Goal: Feedback & Contribution: Leave review/rating

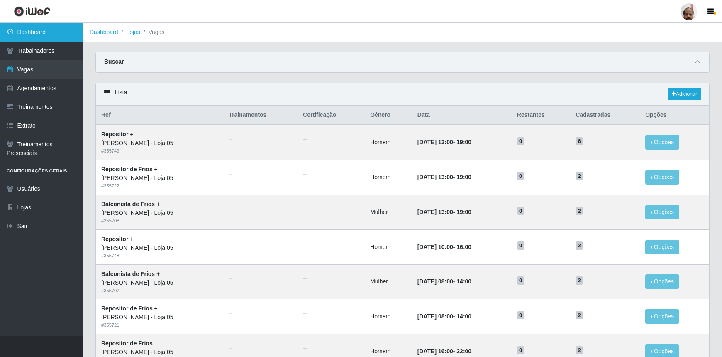
click at [37, 28] on link "Dashboard" at bounding box center [41, 32] width 83 height 19
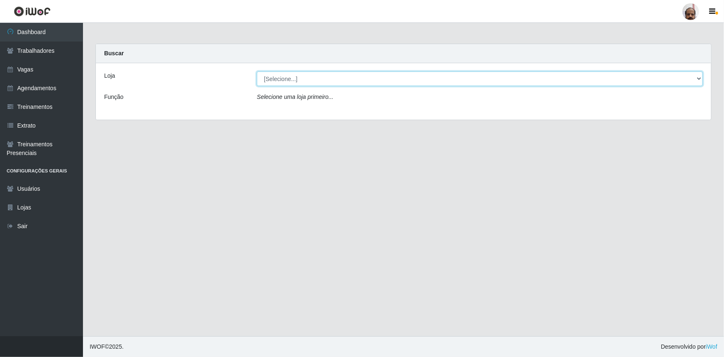
drag, startPoint x: 700, startPoint y: 78, endPoint x: 656, endPoint y: 83, distance: 43.8
click at [700, 78] on select "[Selecione...] Mar Vermelho - Loja 05" at bounding box center [480, 78] width 446 height 15
select select "252"
click at [257, 71] on select "[Selecione...] Mar Vermelho - Loja 05" at bounding box center [480, 78] width 446 height 15
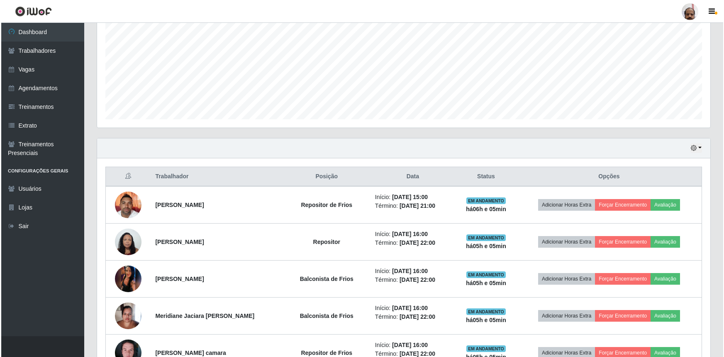
scroll to position [215, 0]
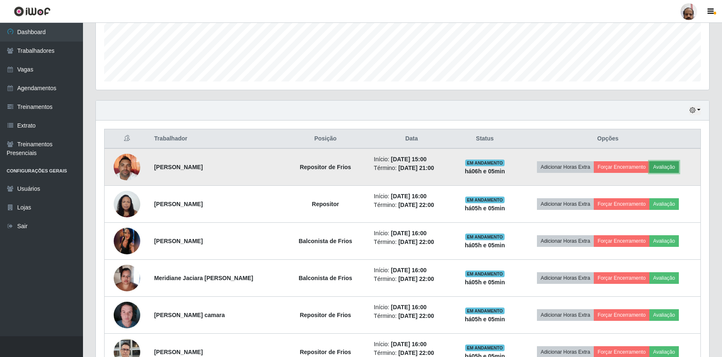
click at [667, 163] on button "Avaliação" at bounding box center [664, 167] width 29 height 12
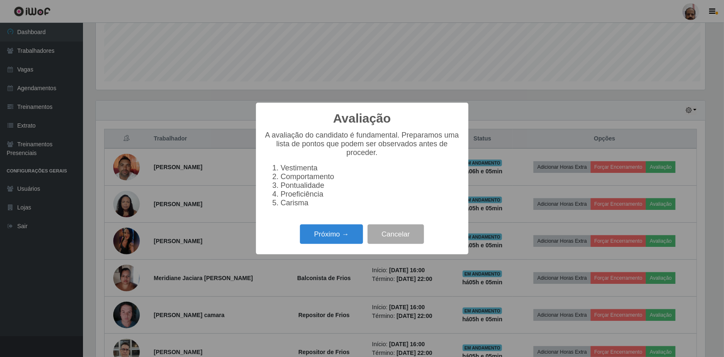
scroll to position [172, 610]
click at [326, 236] on button "Próximo →" at bounding box center [331, 234] width 63 height 20
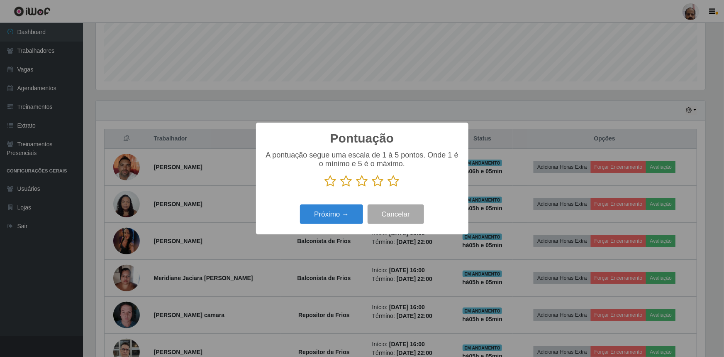
click at [391, 181] on icon at bounding box center [394, 181] width 12 height 12
click at [388, 187] on input "radio" at bounding box center [388, 187] width 0 height 0
drag, startPoint x: 341, startPoint y: 210, endPoint x: 346, endPoint y: 207, distance: 6.2
click at [346, 207] on button "Próximo →" at bounding box center [331, 214] width 63 height 20
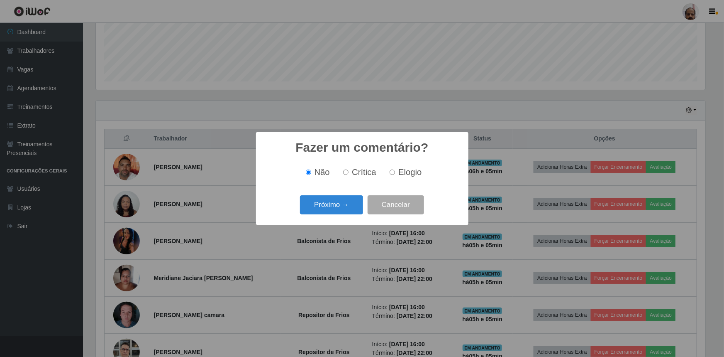
click at [398, 171] on span "Elogio" at bounding box center [409, 171] width 23 height 9
click at [395, 171] on input "Elogio" at bounding box center [392, 171] width 5 height 5
radio input "true"
click at [333, 207] on button "Próximo →" at bounding box center [331, 205] width 63 height 20
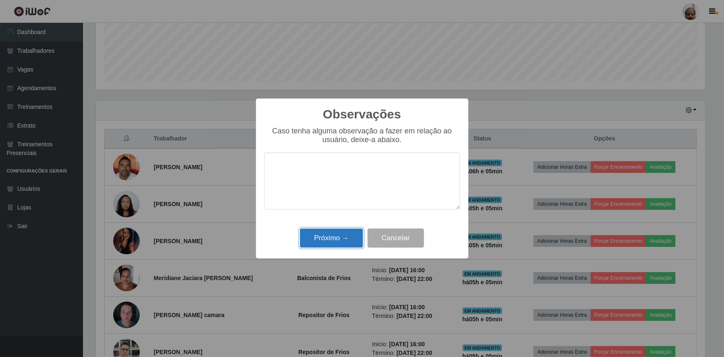
click at [336, 237] on button "Próximo →" at bounding box center [331, 238] width 63 height 20
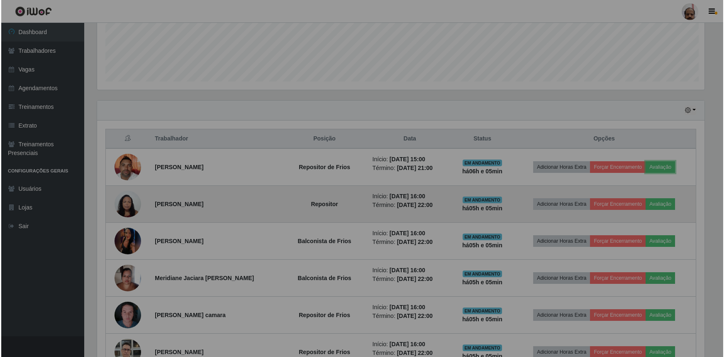
scroll to position [172, 613]
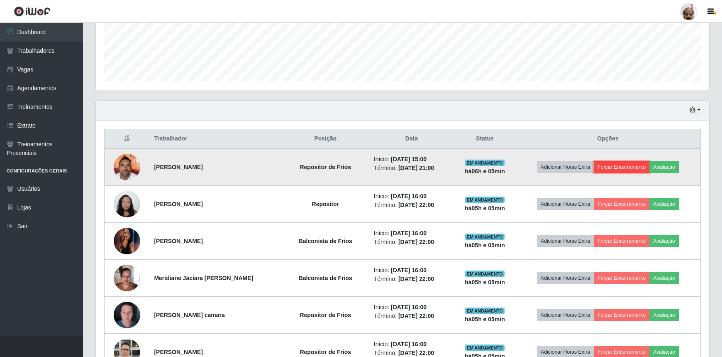
click at [633, 162] on button "Forçar Encerramento" at bounding box center [622, 167] width 56 height 12
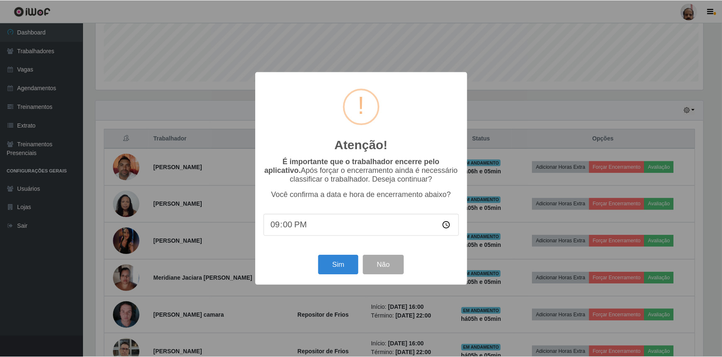
scroll to position [172, 610]
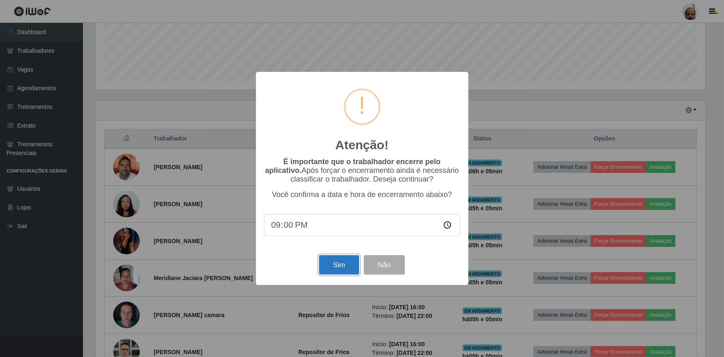
click at [332, 269] on button "Sim" at bounding box center [339, 265] width 40 height 20
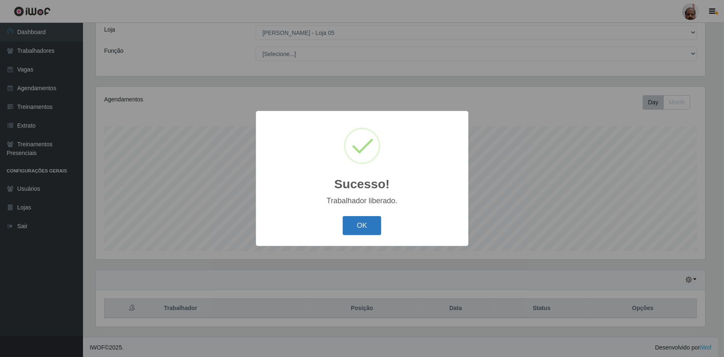
click at [361, 230] on button "OK" at bounding box center [362, 226] width 39 height 20
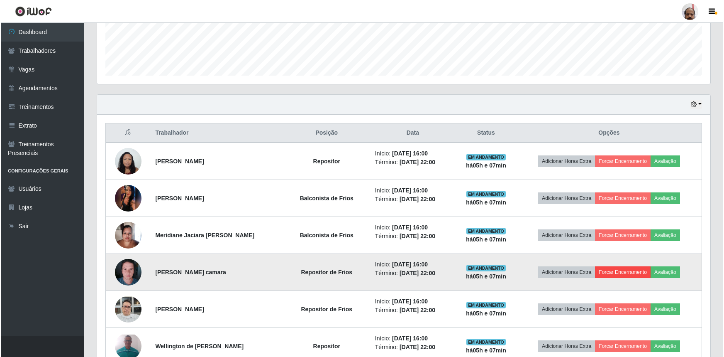
scroll to position [235, 0]
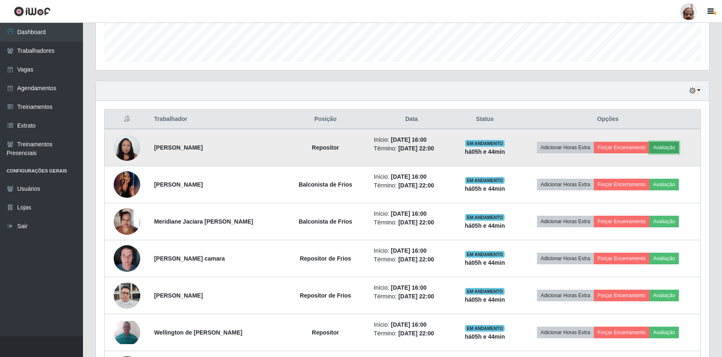
click at [670, 149] on button "Avaliação" at bounding box center [664, 148] width 29 height 12
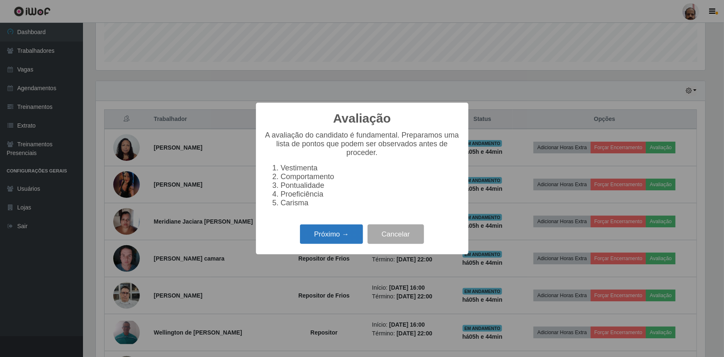
click at [337, 239] on button "Próximo →" at bounding box center [331, 234] width 63 height 20
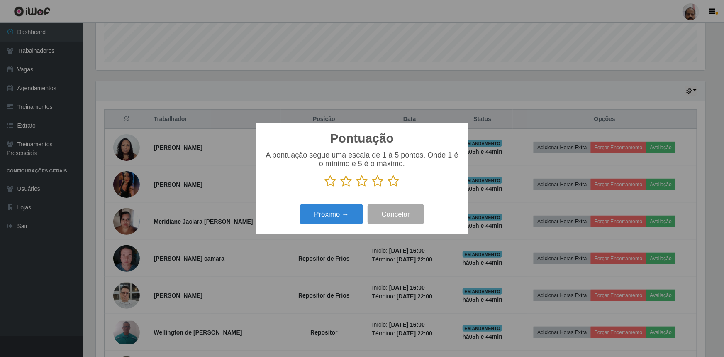
scroll to position [414898, 414460]
click at [394, 181] on icon at bounding box center [394, 181] width 12 height 12
click at [388, 187] on input "radio" at bounding box center [388, 187] width 0 height 0
click at [344, 219] on button "Próximo →" at bounding box center [331, 214] width 63 height 20
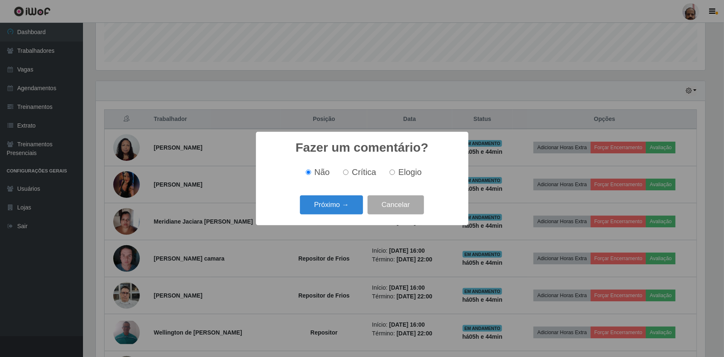
click at [393, 172] on input "Elogio" at bounding box center [392, 171] width 5 height 5
radio input "true"
click at [336, 204] on button "Próximo →" at bounding box center [331, 205] width 63 height 20
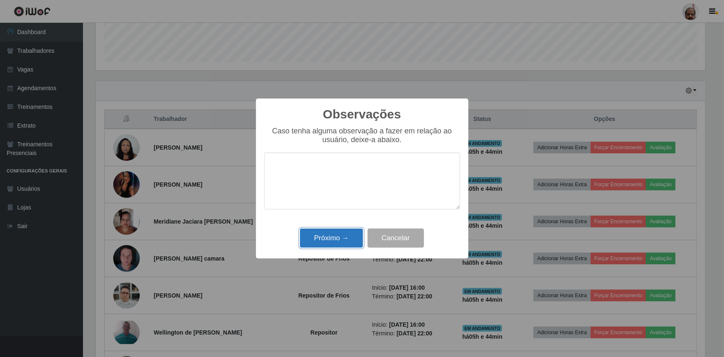
click at [342, 244] on button "Próximo →" at bounding box center [331, 238] width 63 height 20
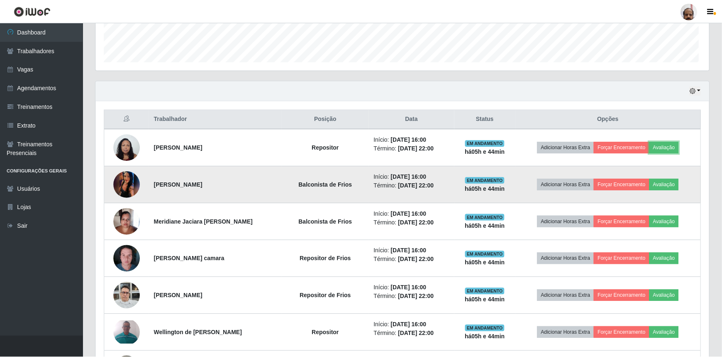
scroll to position [172, 613]
click at [665, 185] on button "Avaliação" at bounding box center [664, 184] width 29 height 12
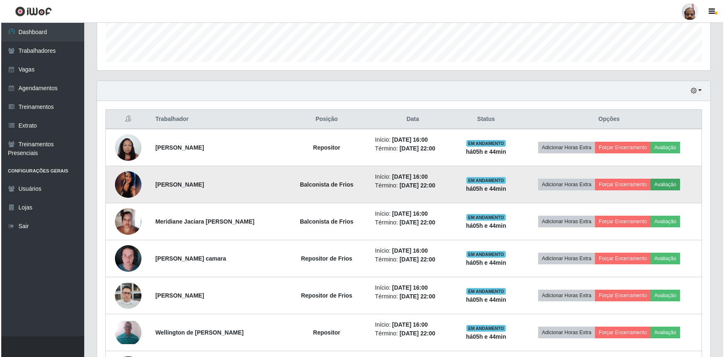
scroll to position [172, 610]
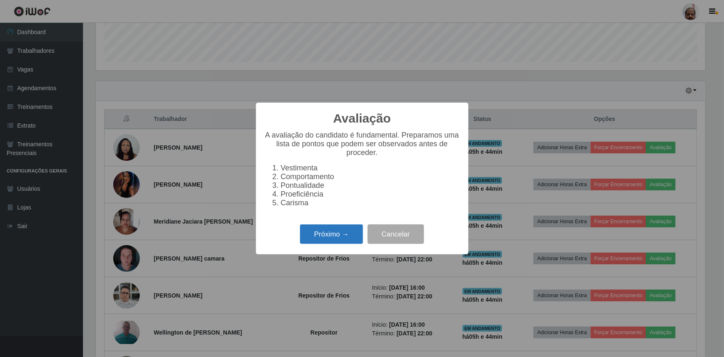
click at [347, 237] on button "Próximo →" at bounding box center [331, 234] width 63 height 20
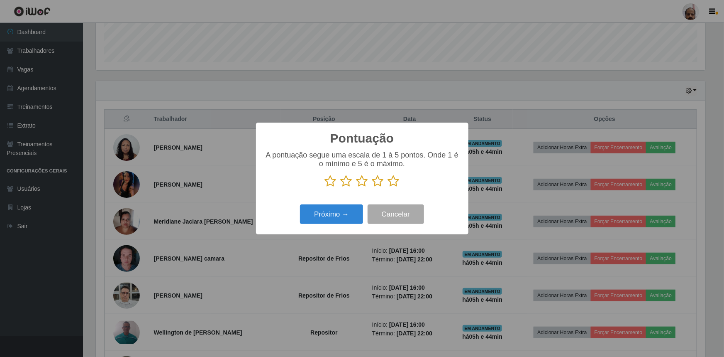
click at [392, 181] on icon at bounding box center [394, 181] width 12 height 12
click at [388, 187] on input "radio" at bounding box center [388, 187] width 0 height 0
click at [330, 213] on button "Próximo →" at bounding box center [331, 214] width 63 height 20
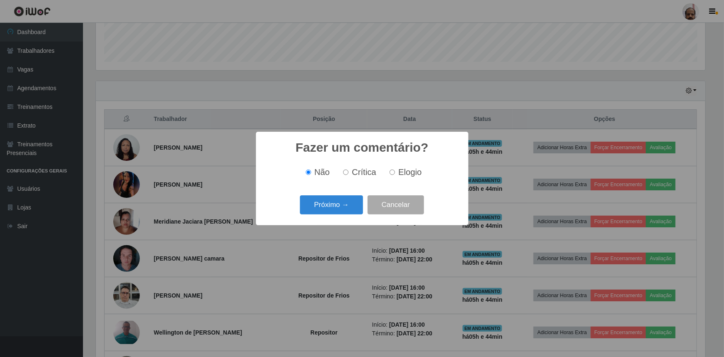
drag, startPoint x: 403, startPoint y: 176, endPoint x: 381, endPoint y: 188, distance: 24.9
click at [403, 176] on span "Elogio" at bounding box center [409, 171] width 23 height 9
click at [402, 169] on span "Elogio" at bounding box center [409, 171] width 23 height 9
click at [395, 169] on input "Elogio" at bounding box center [392, 171] width 5 height 5
radio input "true"
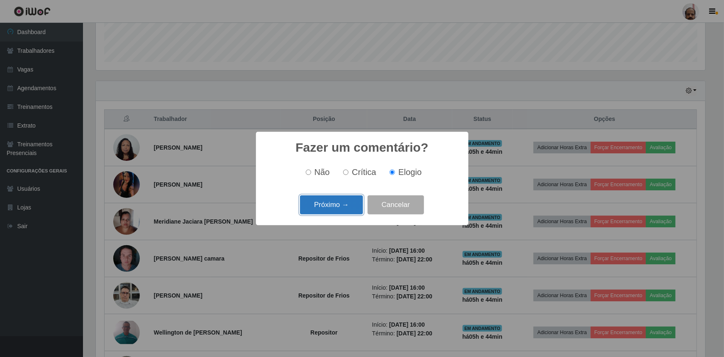
click at [354, 206] on button "Próximo →" at bounding box center [331, 205] width 63 height 20
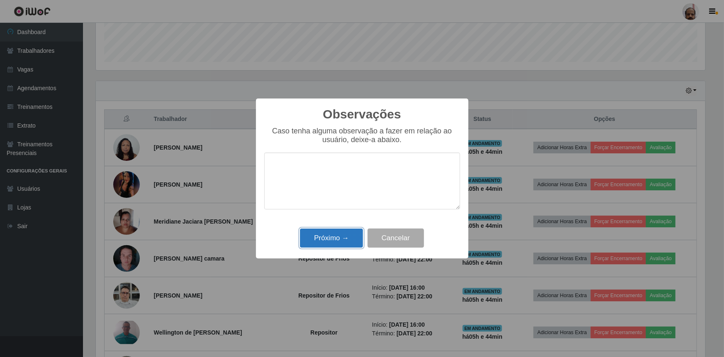
click at [338, 244] on button "Próximo →" at bounding box center [331, 238] width 63 height 20
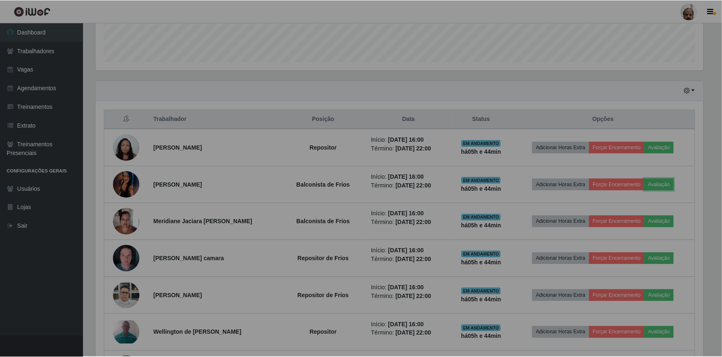
scroll to position [172, 613]
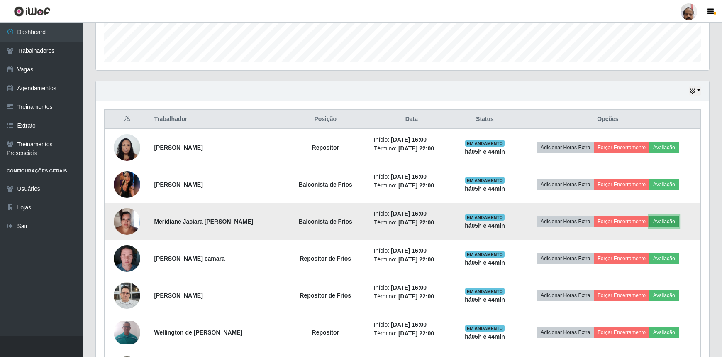
click at [674, 220] on button "Avaliação" at bounding box center [664, 221] width 29 height 12
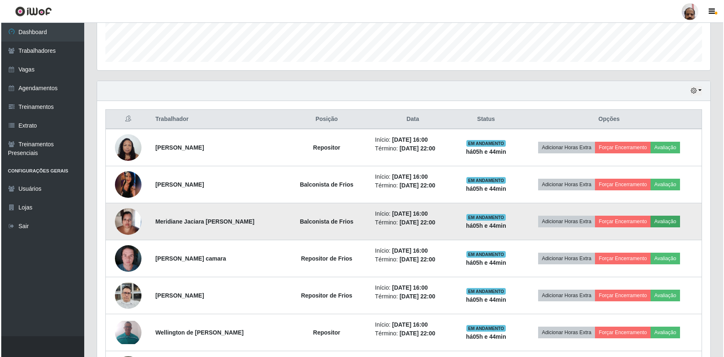
scroll to position [172, 610]
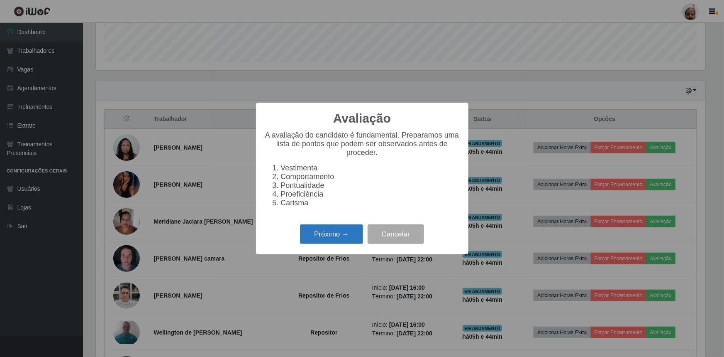
click at [323, 239] on button "Próximo →" at bounding box center [331, 234] width 63 height 20
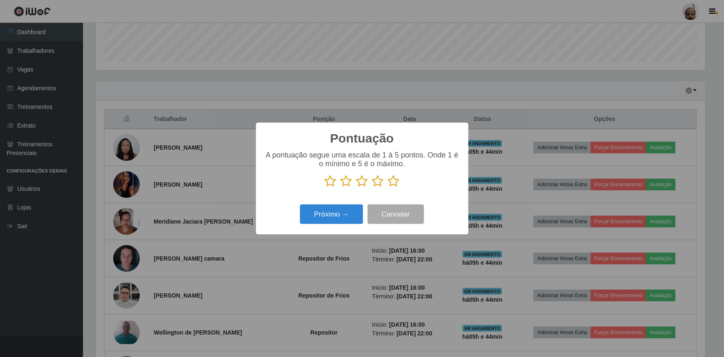
click at [395, 181] on icon at bounding box center [394, 181] width 12 height 12
click at [388, 187] on input "radio" at bounding box center [388, 187] width 0 height 0
click at [322, 217] on button "Próximo →" at bounding box center [331, 214] width 63 height 20
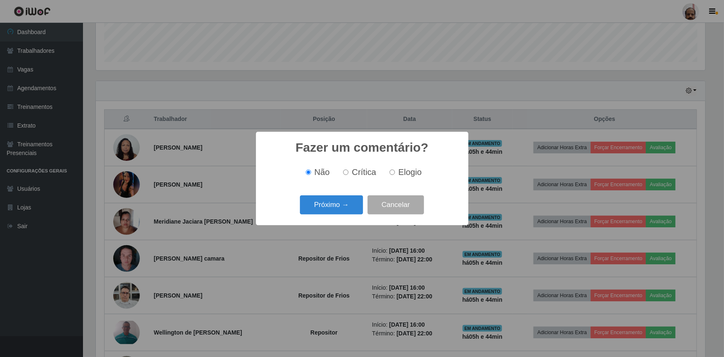
click at [390, 173] on input "Elogio" at bounding box center [392, 171] width 5 height 5
radio input "true"
click at [311, 210] on button "Próximo →" at bounding box center [331, 205] width 63 height 20
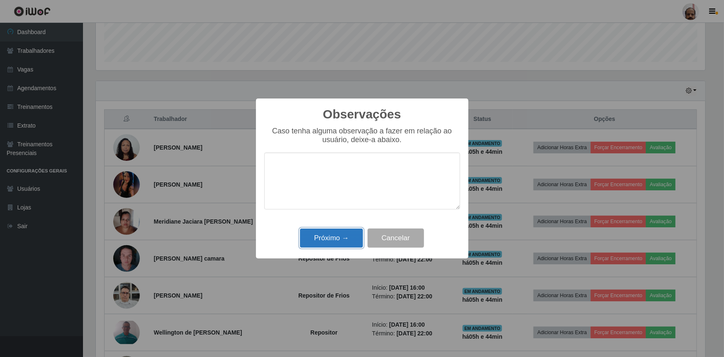
click at [326, 243] on button "Próximo →" at bounding box center [331, 238] width 63 height 20
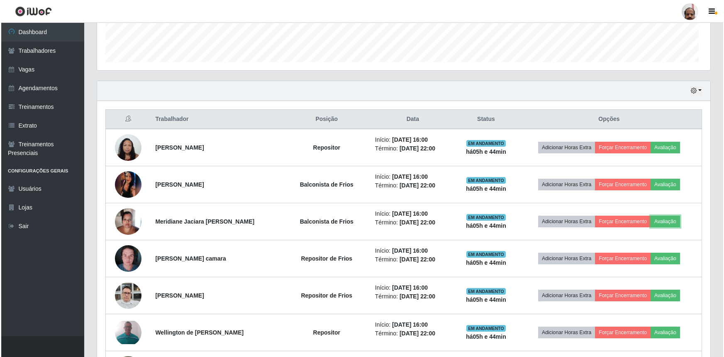
scroll to position [172, 613]
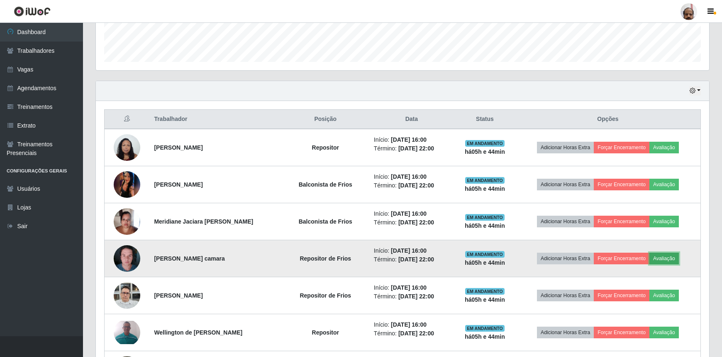
click at [672, 258] on button "Avaliação" at bounding box center [664, 258] width 29 height 12
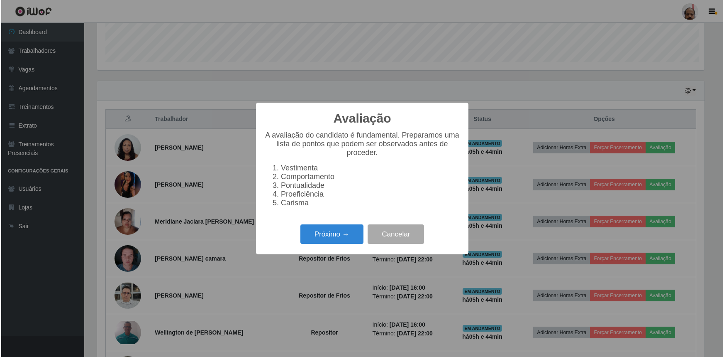
scroll to position [172, 610]
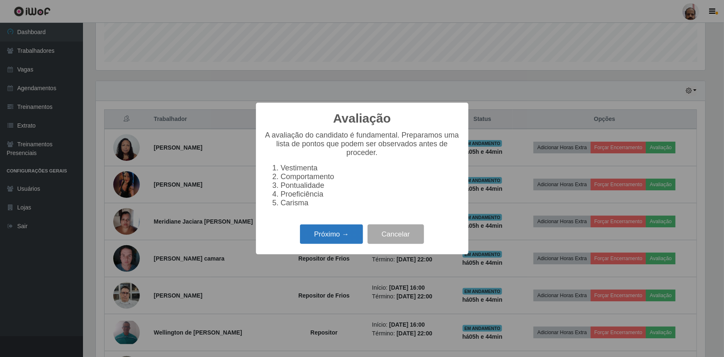
click at [324, 237] on button "Próximo →" at bounding box center [331, 234] width 63 height 20
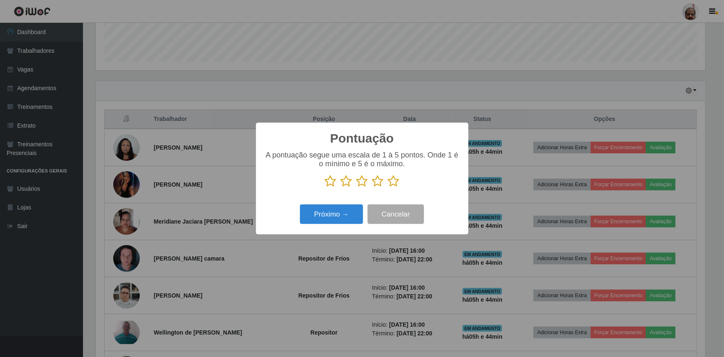
drag, startPoint x: 393, startPoint y: 181, endPoint x: 386, endPoint y: 200, distance: 20.7
click at [393, 183] on icon at bounding box center [394, 181] width 12 height 12
click at [388, 187] on input "radio" at bounding box center [388, 187] width 0 height 0
click at [324, 217] on button "Próximo →" at bounding box center [331, 214] width 63 height 20
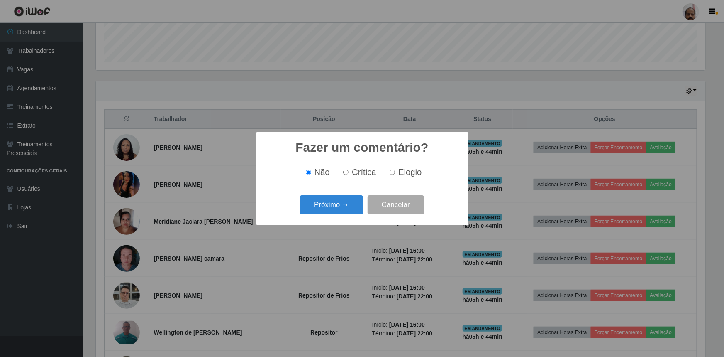
click at [413, 171] on span "Elogio" at bounding box center [409, 171] width 23 height 9
click at [395, 171] on input "Elogio" at bounding box center [392, 171] width 5 height 5
radio input "true"
click at [340, 200] on button "Próximo →" at bounding box center [331, 205] width 63 height 20
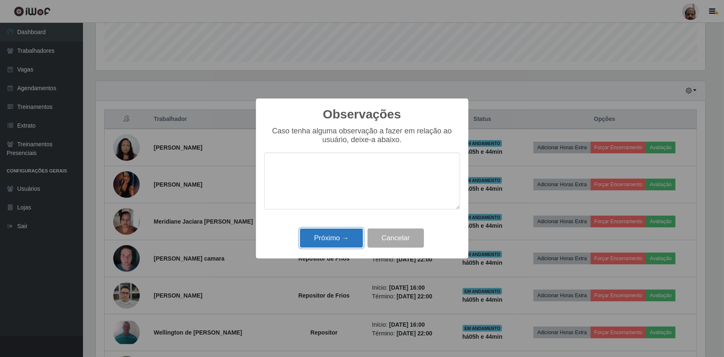
click at [330, 240] on button "Próximo →" at bounding box center [331, 238] width 63 height 20
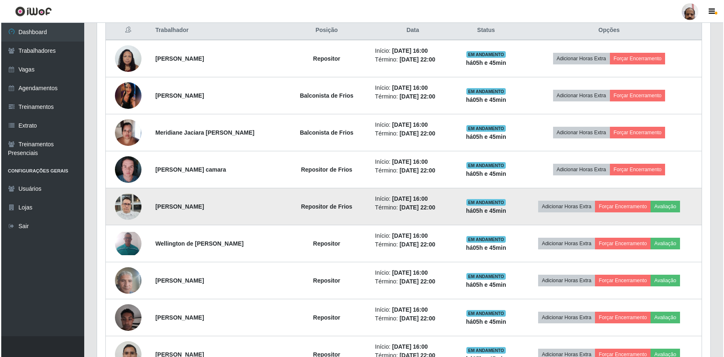
scroll to position [310, 0]
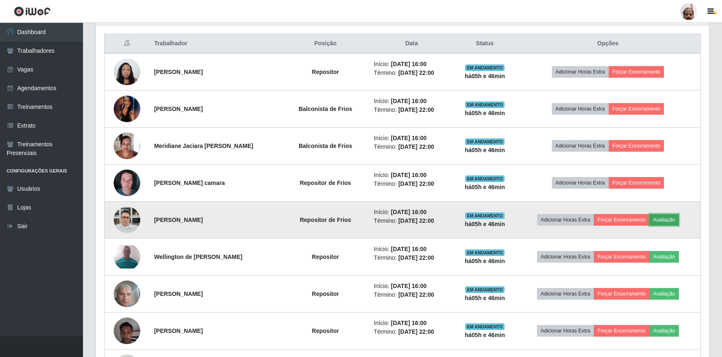
click at [670, 219] on button "Avaliação" at bounding box center [664, 220] width 29 height 12
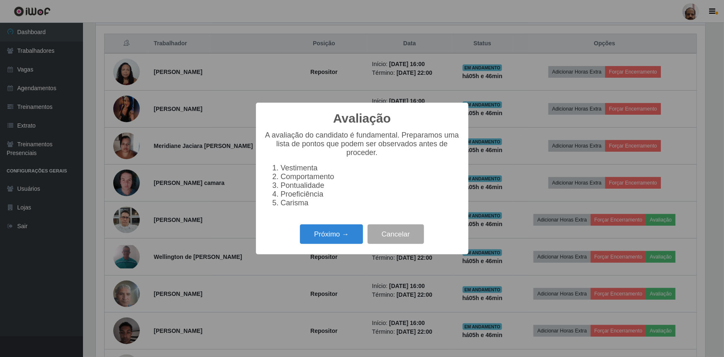
scroll to position [172, 610]
click at [336, 240] on button "Próximo →" at bounding box center [331, 234] width 63 height 20
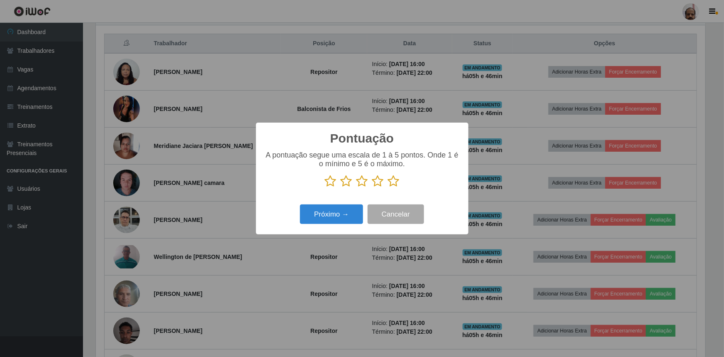
drag, startPoint x: 391, startPoint y: 179, endPoint x: 377, endPoint y: 188, distance: 16.2
click at [391, 179] on icon at bounding box center [394, 181] width 12 height 12
click at [388, 187] on input "radio" at bounding box center [388, 187] width 0 height 0
click at [309, 218] on button "Próximo →" at bounding box center [331, 214] width 63 height 20
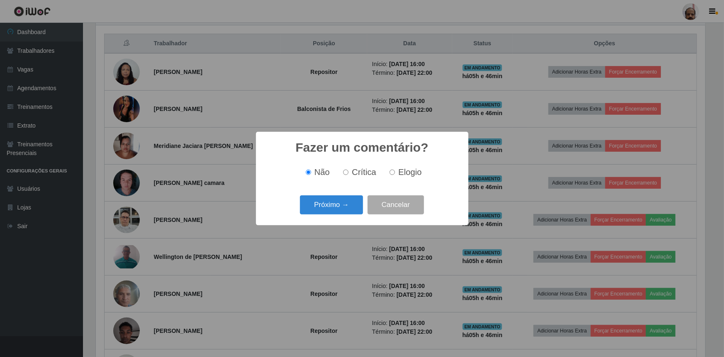
click at [406, 171] on span "Elogio" at bounding box center [409, 171] width 23 height 9
click at [395, 171] on input "Elogio" at bounding box center [392, 171] width 5 height 5
radio input "true"
click at [341, 208] on button "Próximo →" at bounding box center [331, 205] width 63 height 20
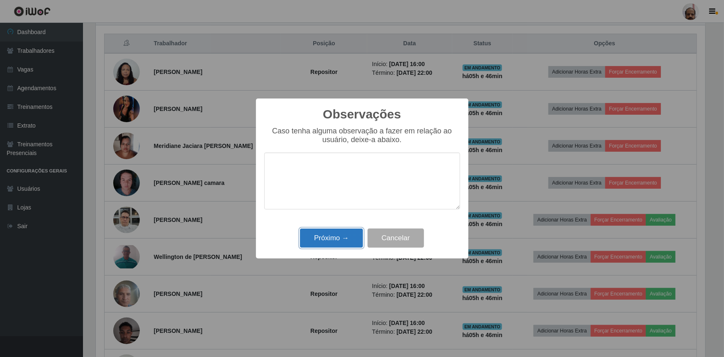
click at [340, 242] on button "Próximo →" at bounding box center [331, 238] width 63 height 20
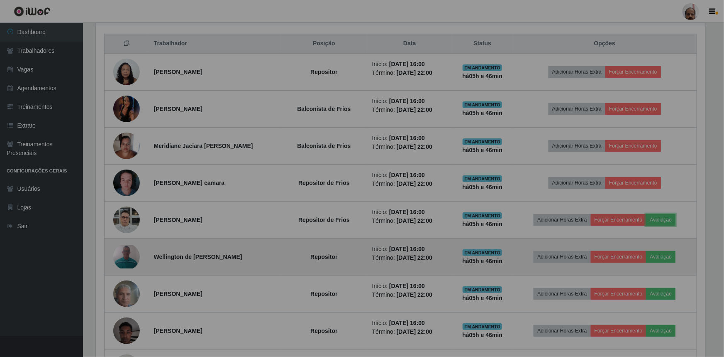
scroll to position [172, 613]
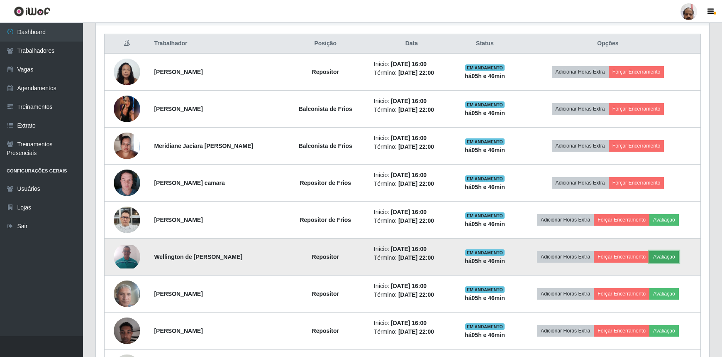
click at [674, 253] on button "Avaliação" at bounding box center [664, 257] width 29 height 12
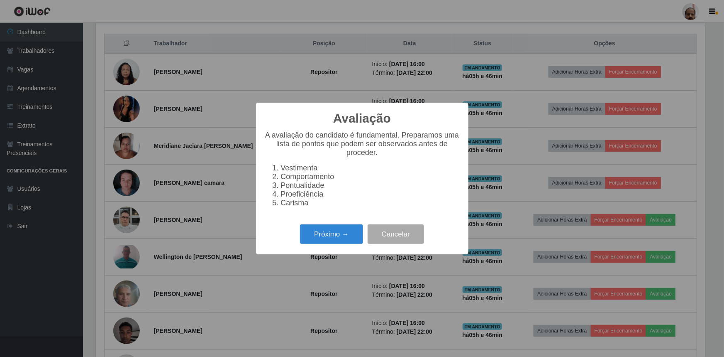
scroll to position [172, 610]
click at [328, 244] on button "Próximo →" at bounding box center [331, 234] width 63 height 20
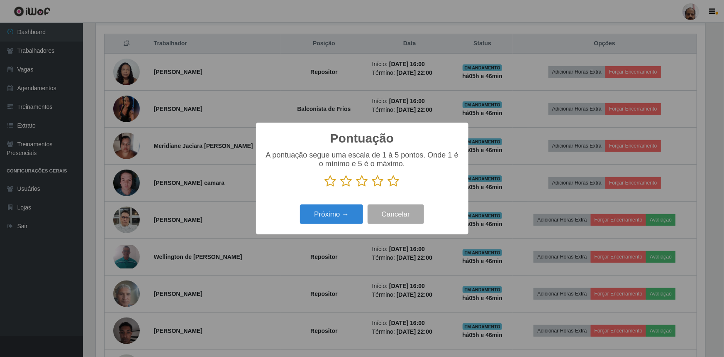
scroll to position [414898, 414460]
click at [396, 178] on icon at bounding box center [394, 181] width 12 height 12
click at [388, 187] on input "radio" at bounding box center [388, 187] width 0 height 0
click at [342, 210] on button "Próximo →" at bounding box center [331, 214] width 63 height 20
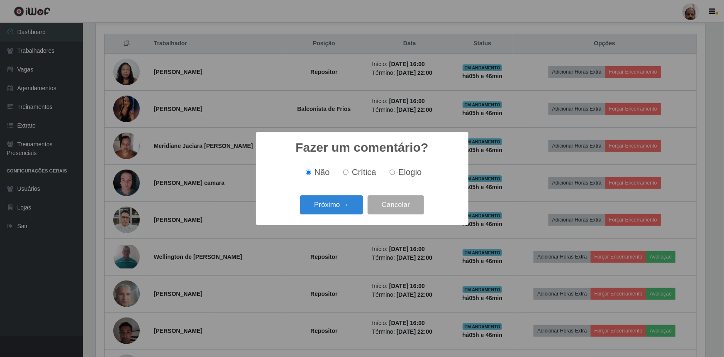
click at [418, 164] on div "Não Crítica Elogio" at bounding box center [362, 172] width 196 height 24
click at [409, 173] on span "Elogio" at bounding box center [409, 171] width 23 height 9
click at [395, 173] on input "Elogio" at bounding box center [392, 171] width 5 height 5
radio input "true"
click at [321, 210] on button "Próximo →" at bounding box center [331, 205] width 63 height 20
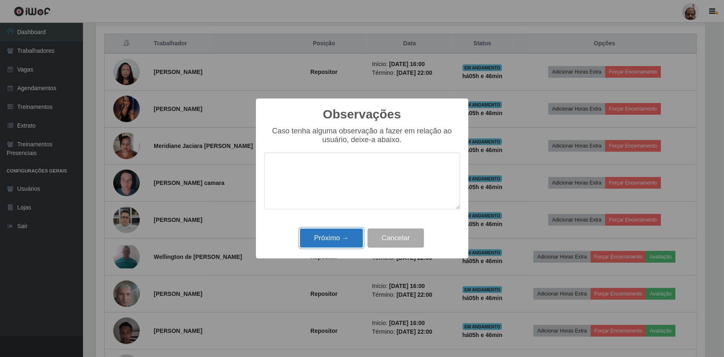
click at [320, 237] on button "Próximo →" at bounding box center [331, 238] width 63 height 20
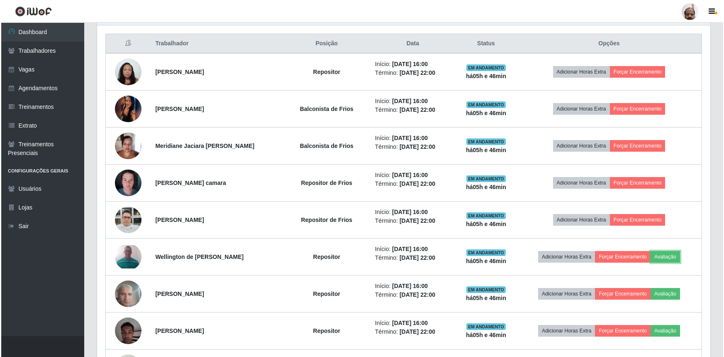
scroll to position [172, 613]
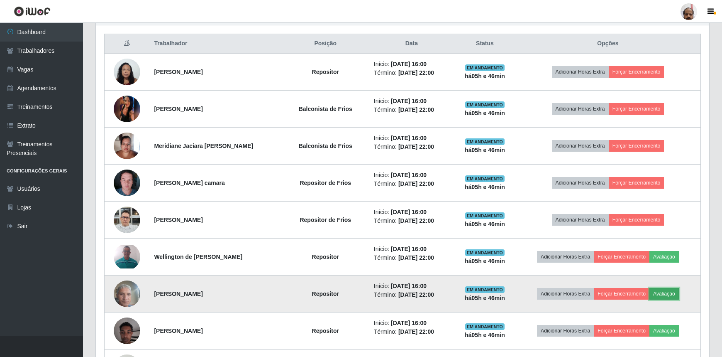
click at [667, 292] on button "Avaliação" at bounding box center [664, 294] width 29 height 12
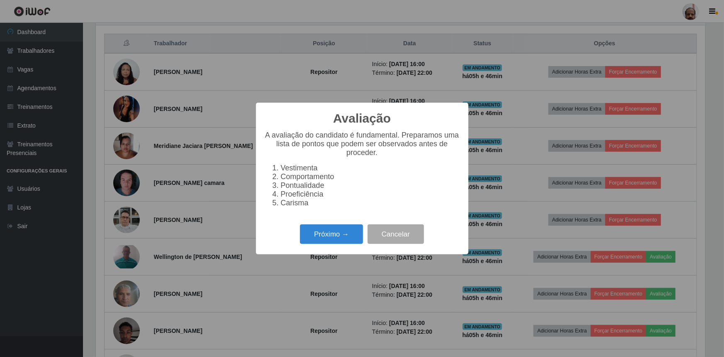
scroll to position [172, 610]
click at [325, 231] on button "Próximo →" at bounding box center [331, 234] width 63 height 20
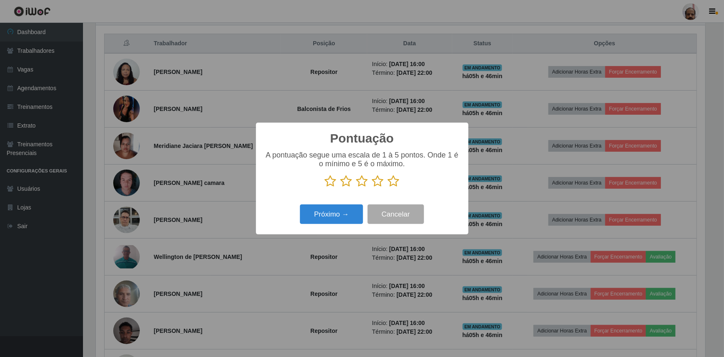
scroll to position [414898, 414460]
click at [397, 178] on icon at bounding box center [394, 181] width 12 height 12
click at [388, 187] on input "radio" at bounding box center [388, 187] width 0 height 0
click at [342, 211] on button "Próximo →" at bounding box center [331, 214] width 63 height 20
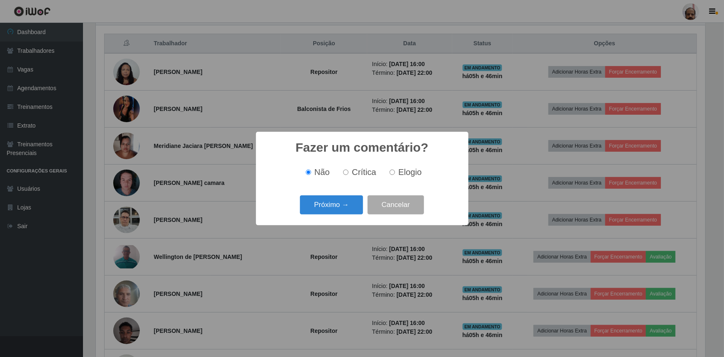
click at [398, 170] on label "Elogio" at bounding box center [403, 172] width 35 height 10
click at [395, 170] on input "Elogio" at bounding box center [392, 171] width 5 height 5
radio input "true"
click at [321, 201] on button "Próximo →" at bounding box center [331, 205] width 63 height 20
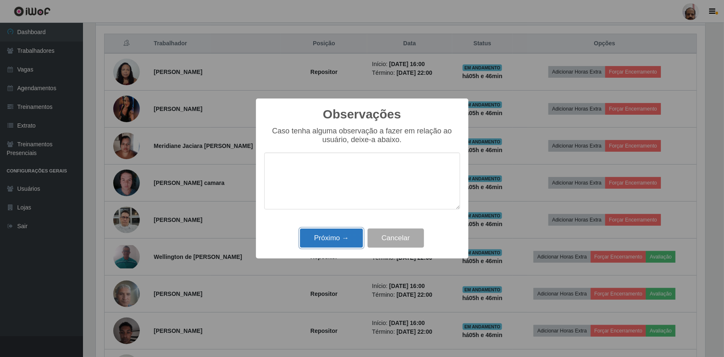
click at [337, 241] on button "Próximo →" at bounding box center [331, 238] width 63 height 20
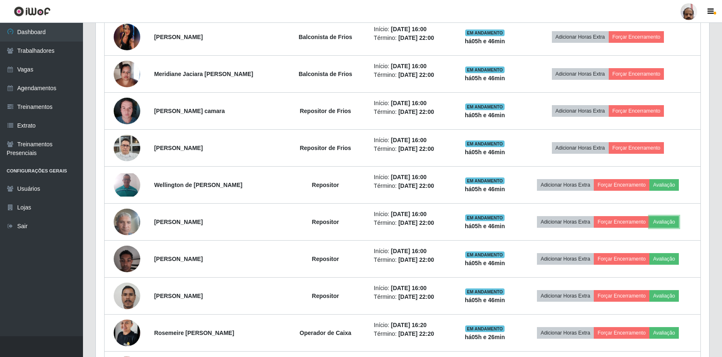
scroll to position [386, 0]
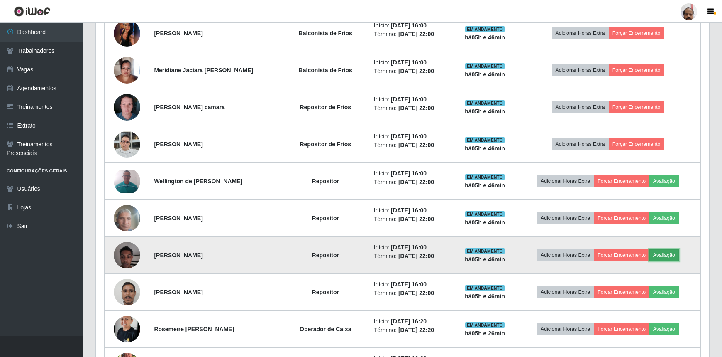
click at [674, 253] on button "Avaliação" at bounding box center [664, 255] width 29 height 12
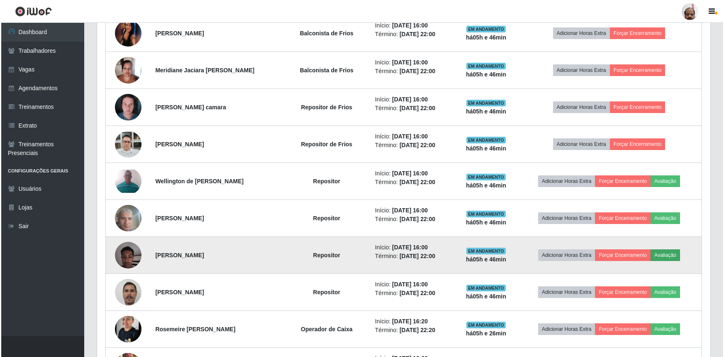
scroll to position [172, 610]
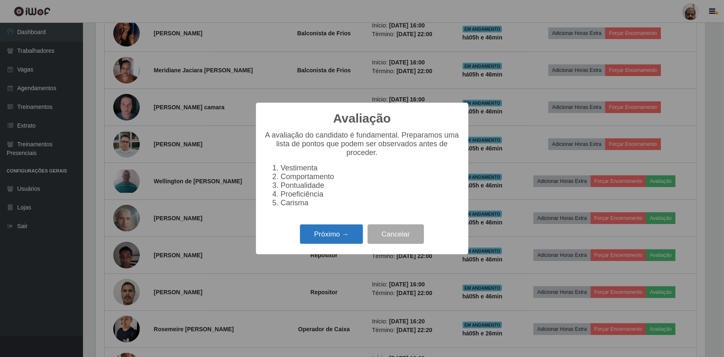
click at [320, 241] on button "Próximo →" at bounding box center [331, 234] width 63 height 20
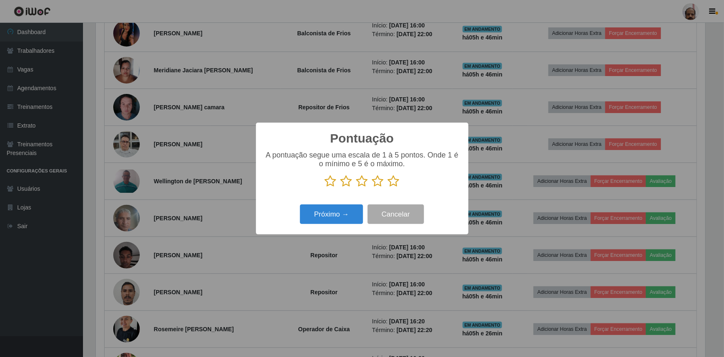
scroll to position [414898, 414460]
click at [393, 181] on icon at bounding box center [394, 181] width 12 height 12
click at [388, 187] on input "radio" at bounding box center [388, 187] width 0 height 0
click at [341, 211] on button "Próximo →" at bounding box center [331, 214] width 63 height 20
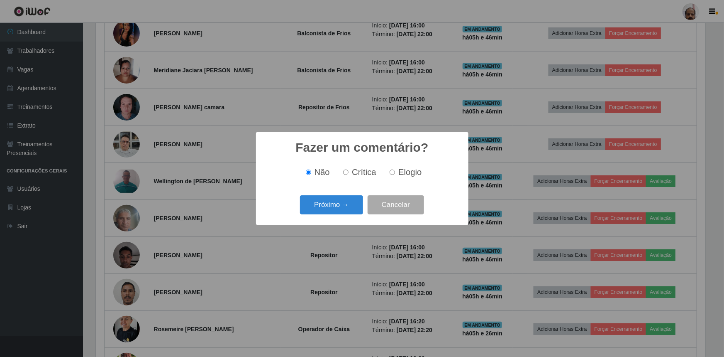
click at [388, 172] on label "Elogio" at bounding box center [403, 172] width 35 height 10
click at [390, 172] on input "Elogio" at bounding box center [392, 171] width 5 height 5
radio input "true"
click at [321, 205] on button "Próximo →" at bounding box center [331, 205] width 63 height 20
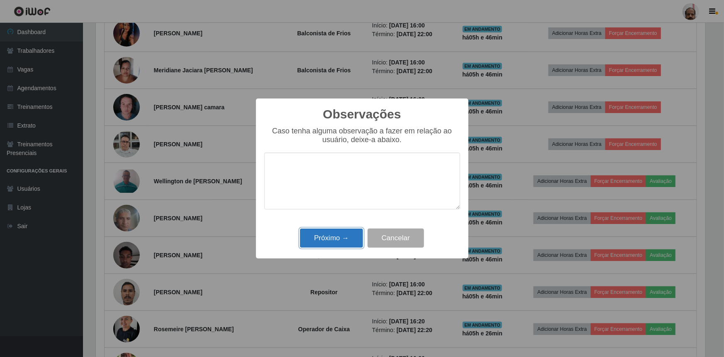
click at [333, 237] on button "Próximo →" at bounding box center [331, 238] width 63 height 20
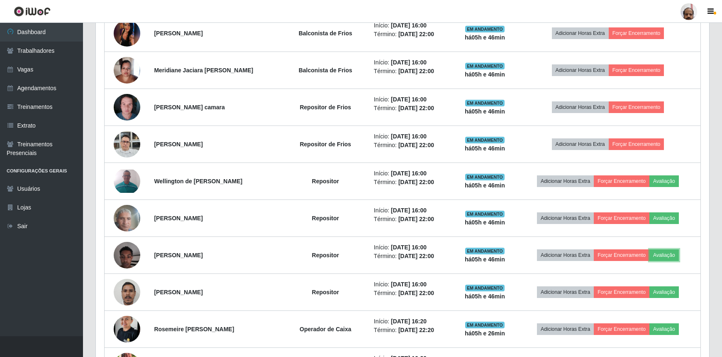
scroll to position [172, 613]
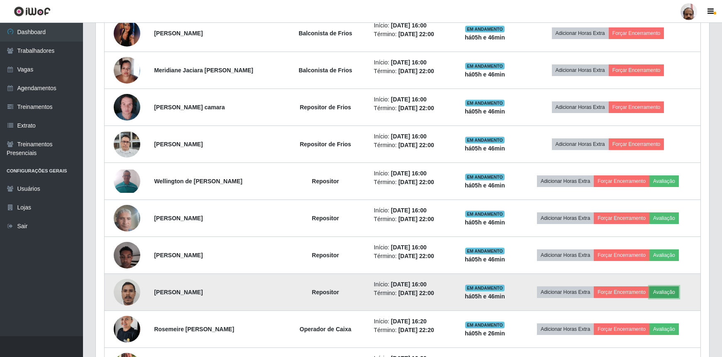
click at [672, 288] on button "Avaliação" at bounding box center [664, 292] width 29 height 12
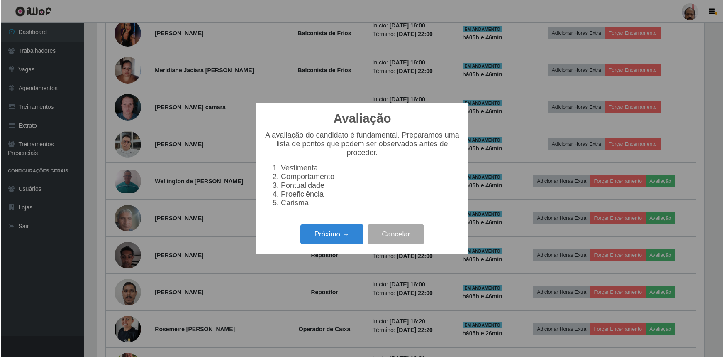
scroll to position [172, 610]
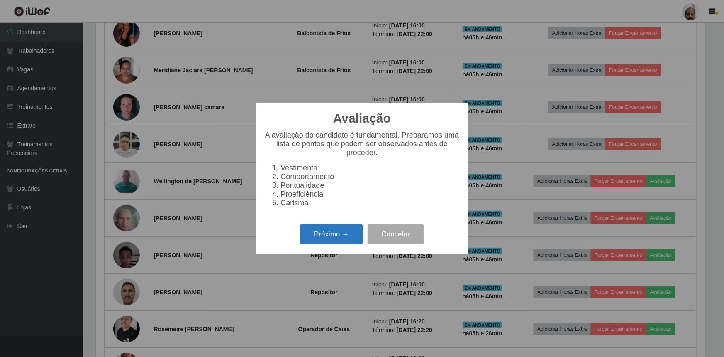
click at [336, 240] on button "Próximo →" at bounding box center [331, 234] width 63 height 20
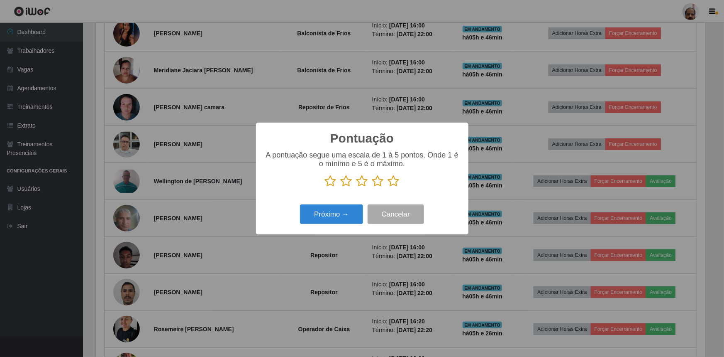
scroll to position [414898, 414460]
click at [395, 183] on icon at bounding box center [394, 181] width 12 height 12
click at [388, 187] on input "radio" at bounding box center [388, 187] width 0 height 0
click at [333, 222] on button "Próximo →" at bounding box center [331, 214] width 63 height 20
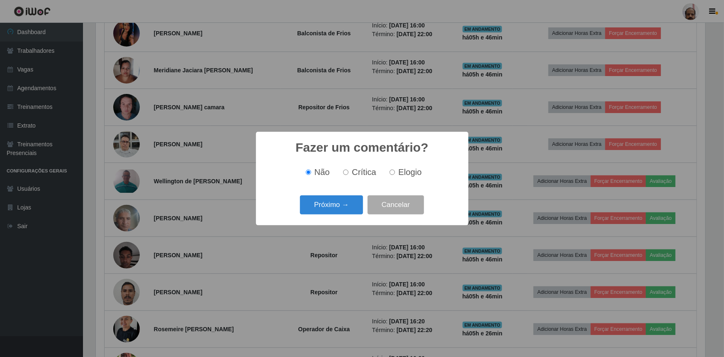
click at [395, 174] on label "Elogio" at bounding box center [403, 172] width 35 height 10
click at [395, 174] on input "Elogio" at bounding box center [392, 171] width 5 height 5
radio input "true"
click at [332, 204] on button "Próximo →" at bounding box center [331, 205] width 63 height 20
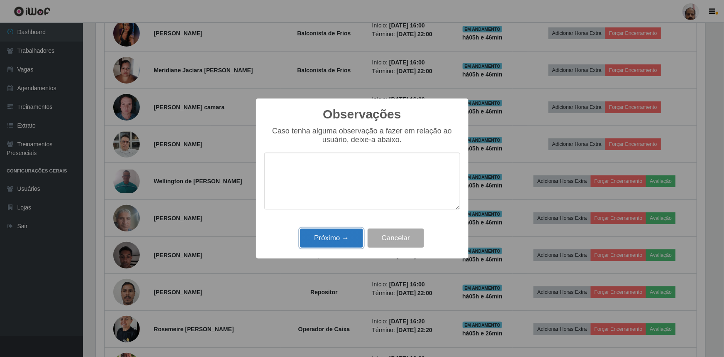
click at [331, 237] on button "Próximo →" at bounding box center [331, 238] width 63 height 20
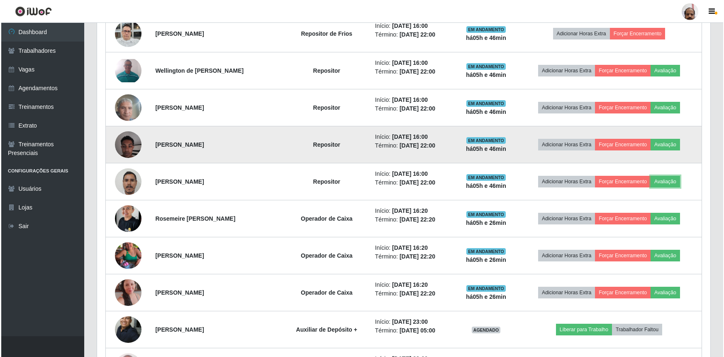
scroll to position [499, 0]
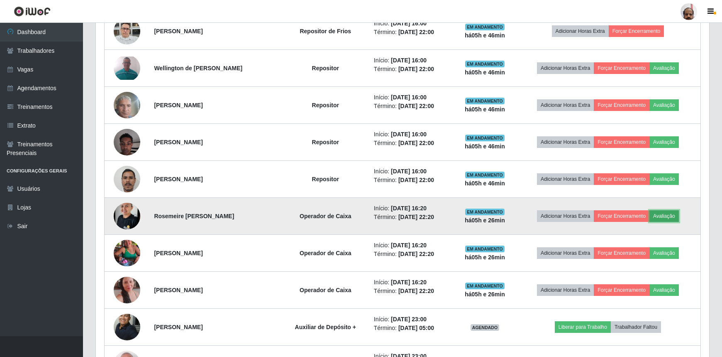
click at [668, 214] on button "Avaliação" at bounding box center [664, 216] width 29 height 12
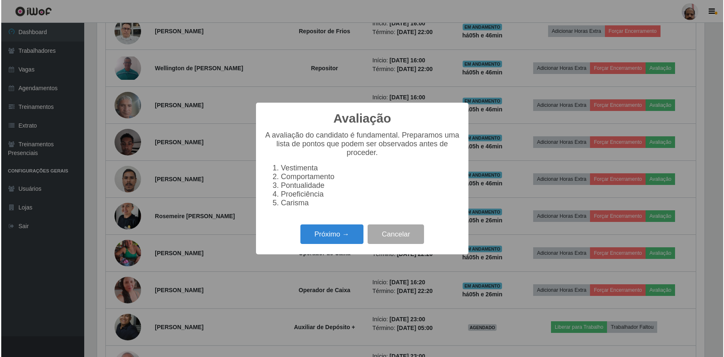
scroll to position [0, 0]
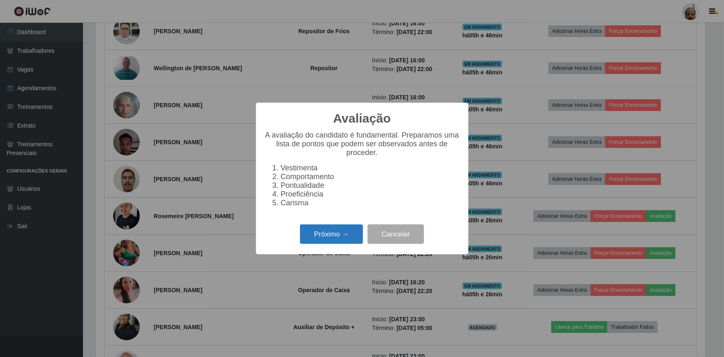
click at [340, 231] on button "Próximo →" at bounding box center [331, 234] width 63 height 20
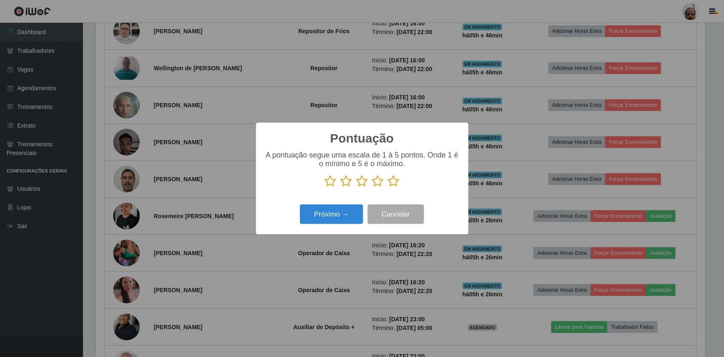
click at [396, 182] on icon at bounding box center [394, 181] width 12 height 12
click at [388, 187] on input "radio" at bounding box center [388, 187] width 0 height 0
click at [347, 213] on button "Próximo →" at bounding box center [331, 214] width 63 height 20
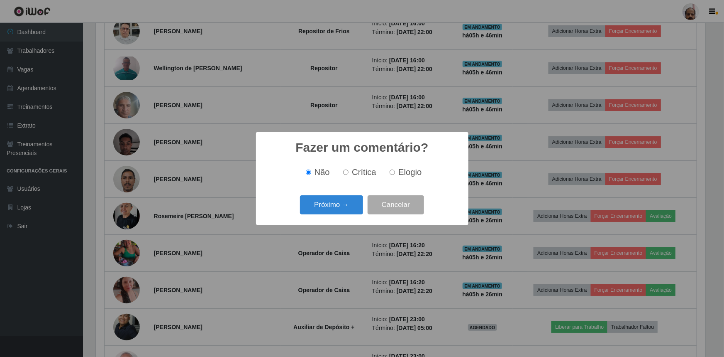
click at [409, 172] on span "Elogio" at bounding box center [409, 171] width 23 height 9
click at [395, 172] on input "Elogio" at bounding box center [392, 171] width 5 height 5
radio input "true"
click at [346, 205] on button "Próximo →" at bounding box center [331, 205] width 63 height 20
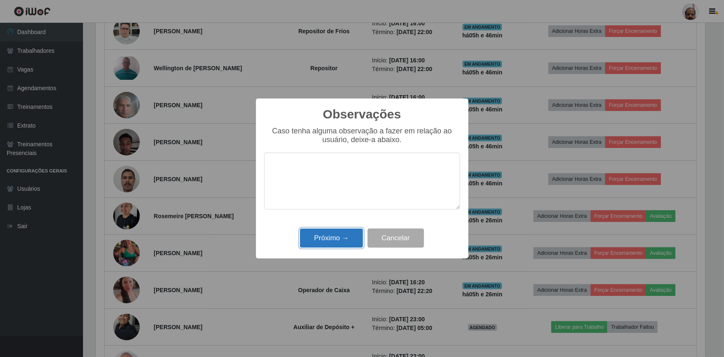
click at [338, 239] on button "Próximo →" at bounding box center [331, 238] width 63 height 20
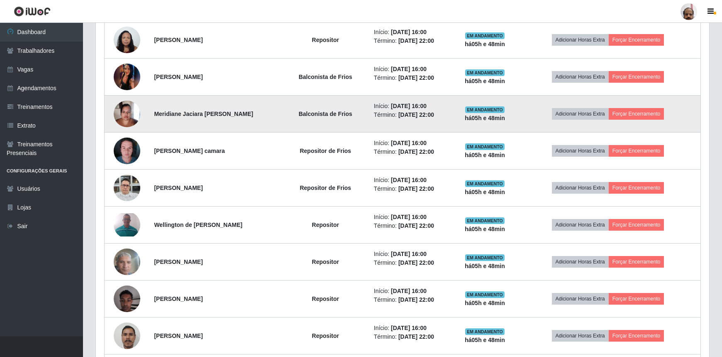
scroll to position [273, 0]
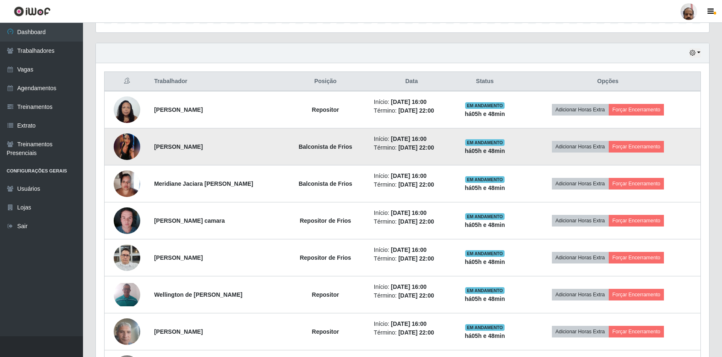
click at [124, 149] on img at bounding box center [127, 146] width 27 height 59
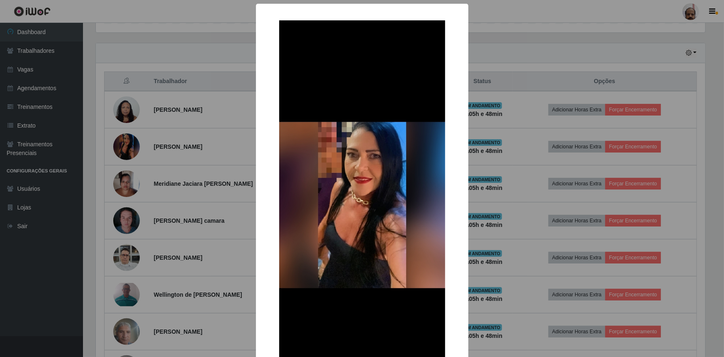
click at [476, 284] on div "× OK Cancel" at bounding box center [362, 178] width 724 height 357
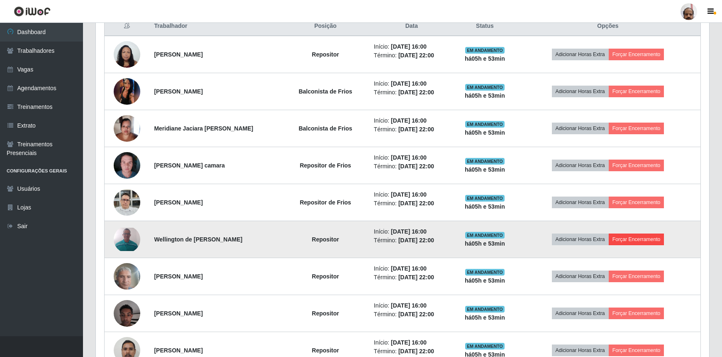
scroll to position [254, 0]
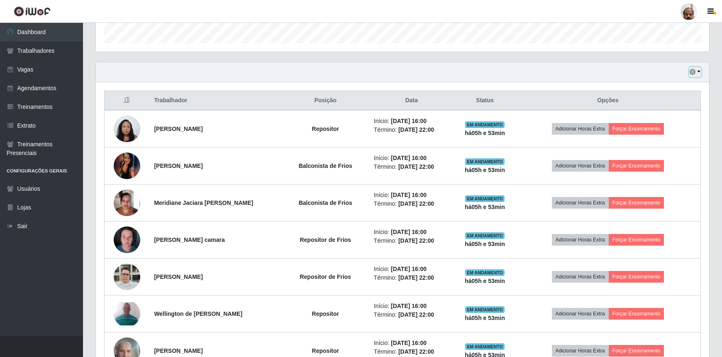
click at [697, 72] on button "button" at bounding box center [695, 72] width 12 height 10
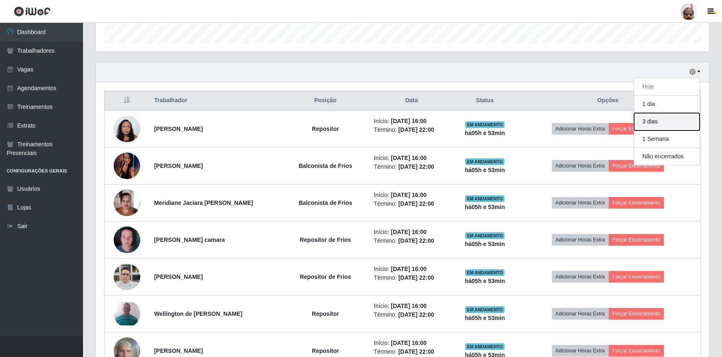
click at [649, 121] on button "3 dias" at bounding box center [667, 121] width 66 height 17
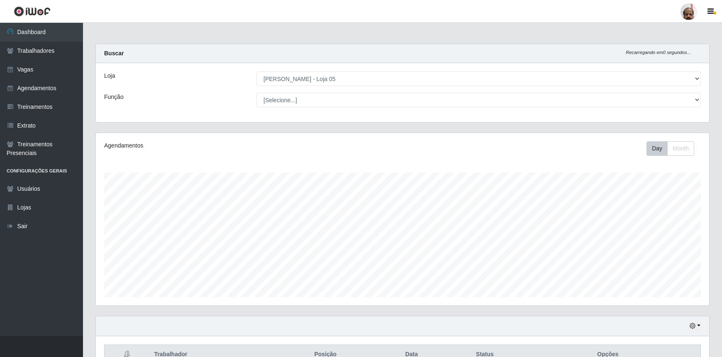
scroll to position [113, 0]
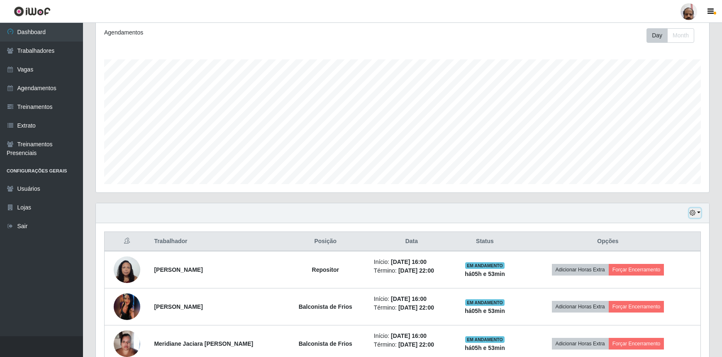
click at [695, 210] on icon "button" at bounding box center [693, 213] width 6 height 6
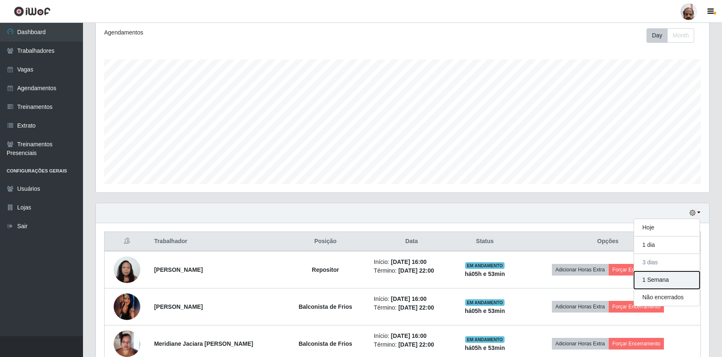
click at [645, 283] on button "1 Semana" at bounding box center [667, 279] width 66 height 17
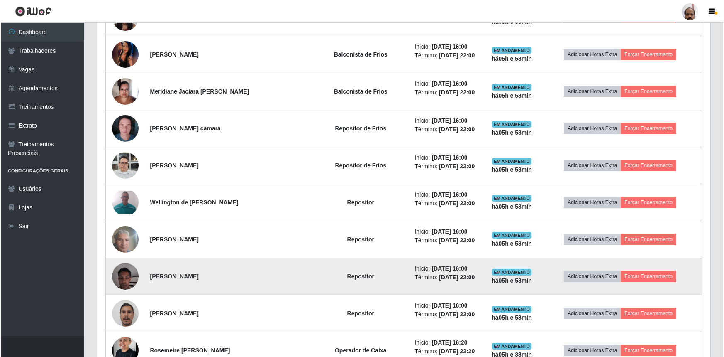
scroll to position [442, 0]
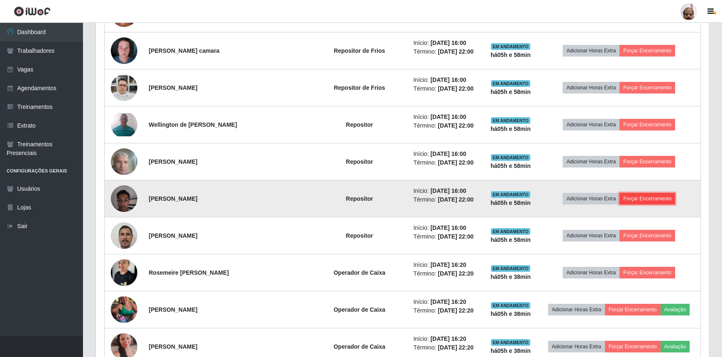
click at [651, 200] on button "Forçar Encerramento" at bounding box center [648, 199] width 56 height 12
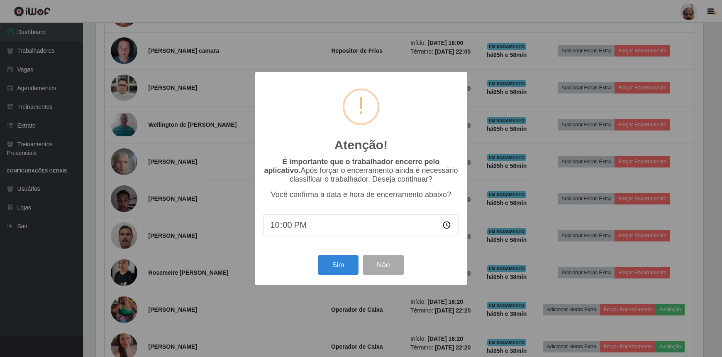
scroll to position [172, 610]
click at [345, 270] on button "Sim" at bounding box center [339, 265] width 40 height 20
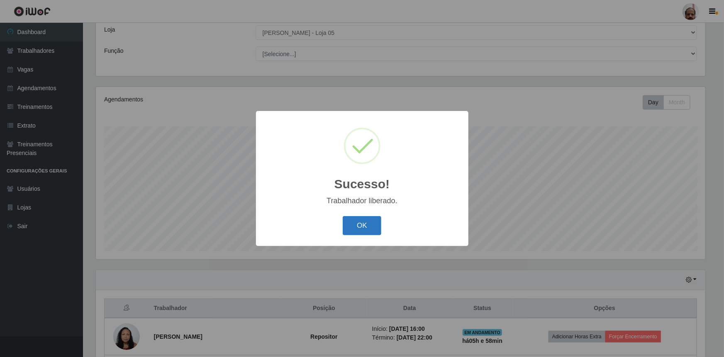
click at [355, 226] on button "OK" at bounding box center [362, 226] width 39 height 20
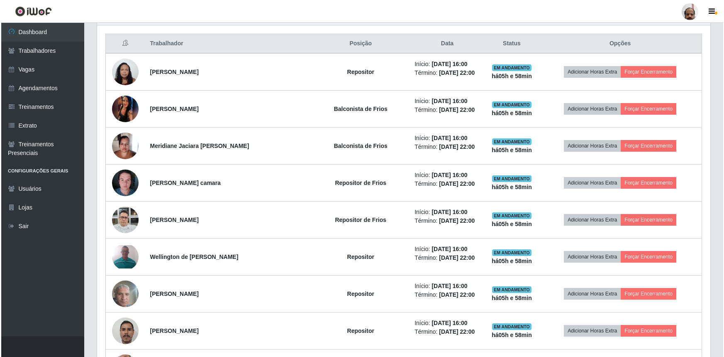
scroll to position [348, 0]
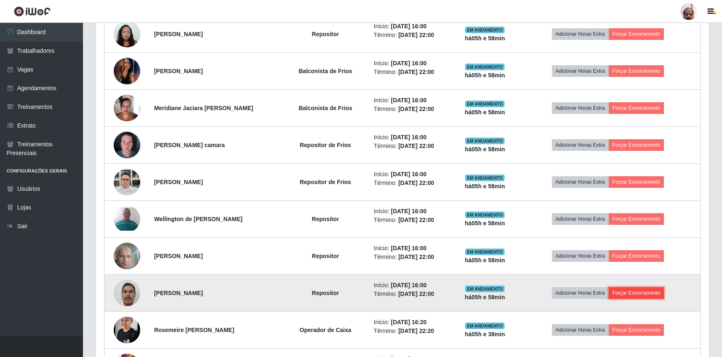
click at [646, 294] on button "Forçar Encerramento" at bounding box center [637, 293] width 56 height 12
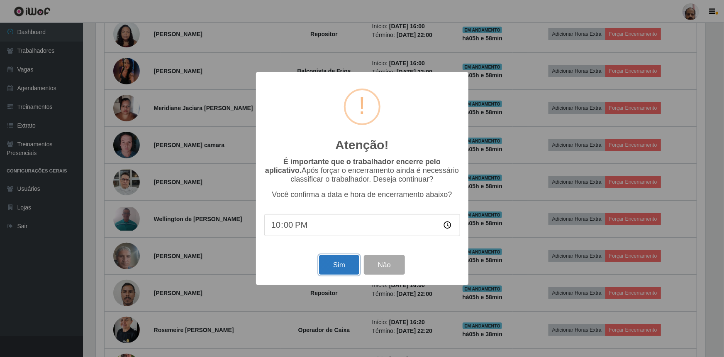
click at [340, 266] on button "Sim" at bounding box center [339, 265] width 40 height 20
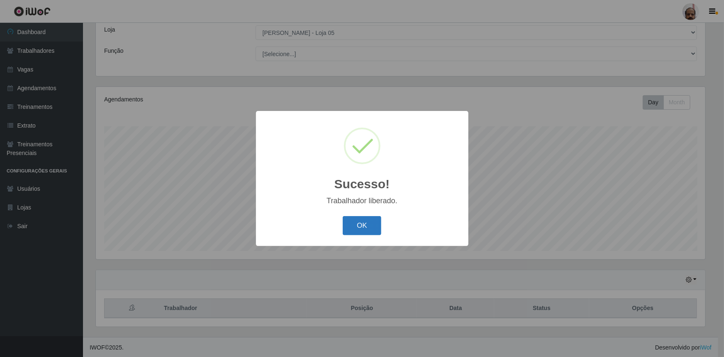
click at [373, 228] on button "OK" at bounding box center [362, 226] width 39 height 20
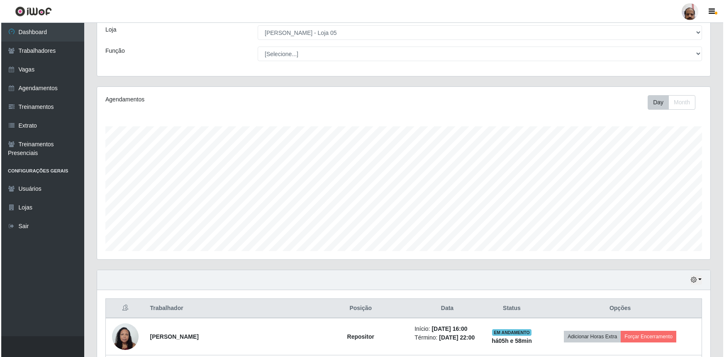
scroll to position [197, 0]
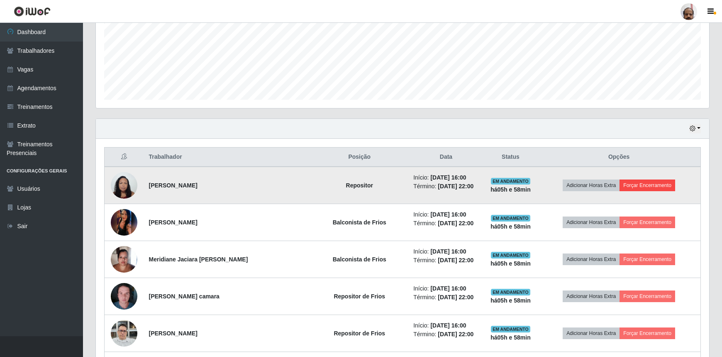
drag, startPoint x: 641, startPoint y: 191, endPoint x: 640, endPoint y: 187, distance: 4.6
click at [641, 192] on td "Adicionar Horas Extra Forçar Encerramento" at bounding box center [619, 184] width 163 height 37
click at [640, 183] on button "Forçar Encerramento" at bounding box center [648, 185] width 56 height 12
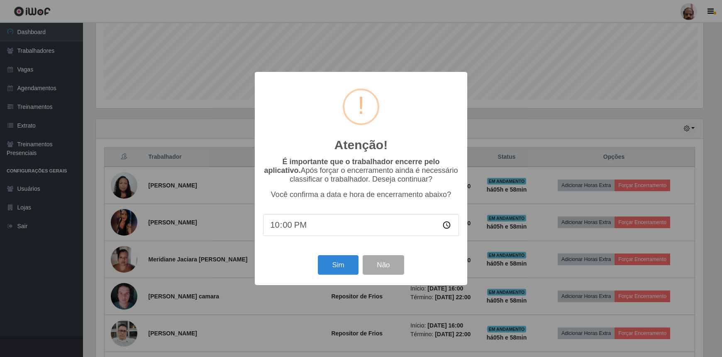
scroll to position [172, 610]
click at [340, 264] on button "Sim" at bounding box center [339, 265] width 40 height 20
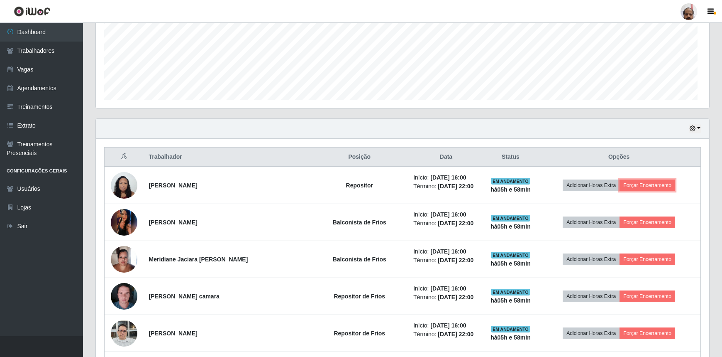
scroll to position [172, 613]
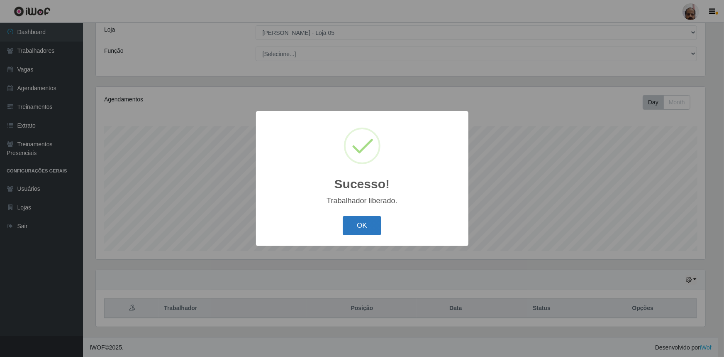
click at [356, 231] on button "OK" at bounding box center [362, 226] width 39 height 20
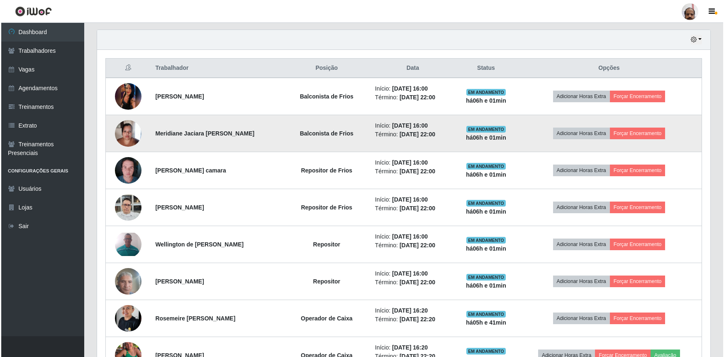
scroll to position [273, 0]
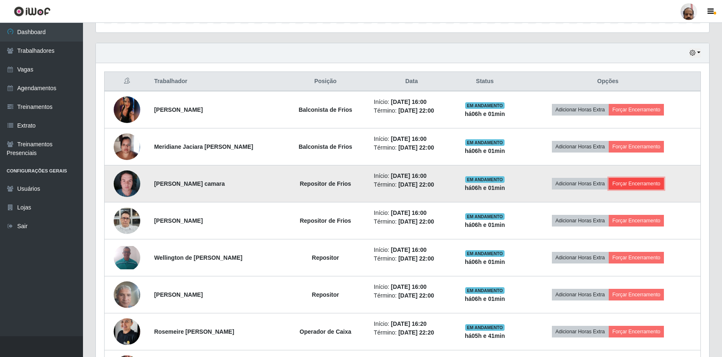
click at [643, 188] on button "Forçar Encerramento" at bounding box center [637, 184] width 56 height 12
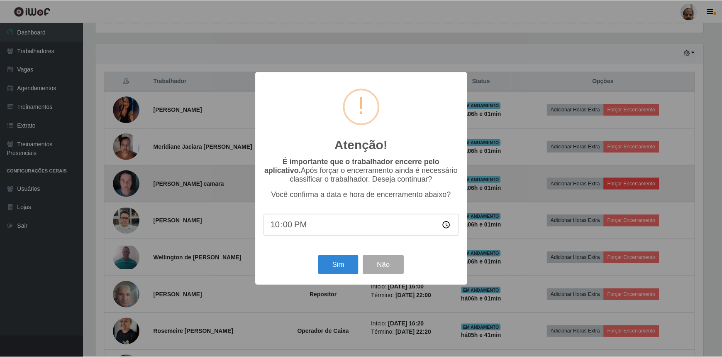
scroll to position [172, 610]
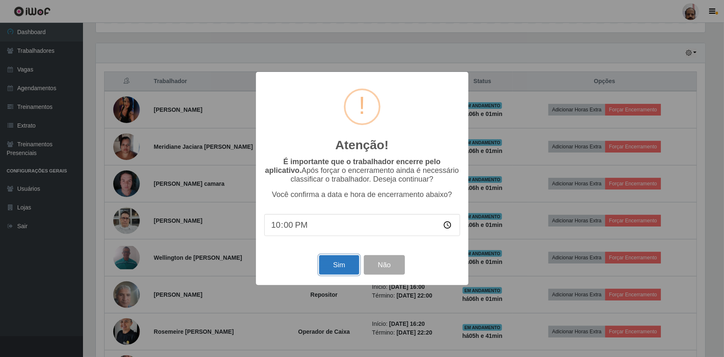
click at [332, 269] on button "Sim" at bounding box center [339, 265] width 40 height 20
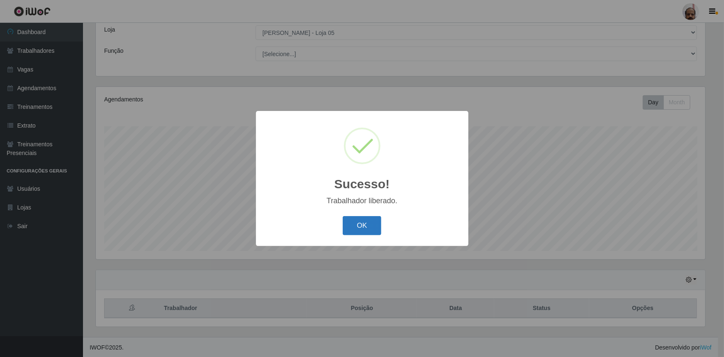
click at [353, 225] on button "OK" at bounding box center [362, 226] width 39 height 20
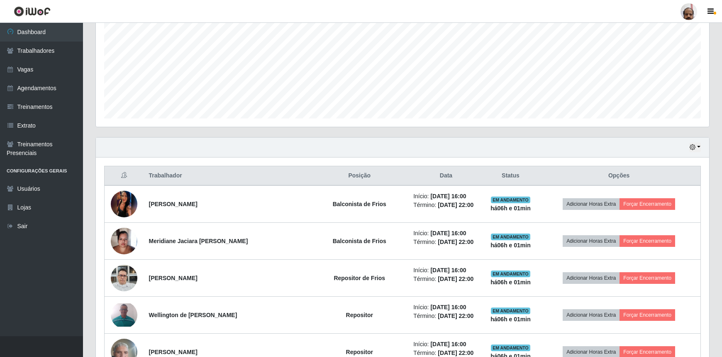
scroll to position [264, 0]
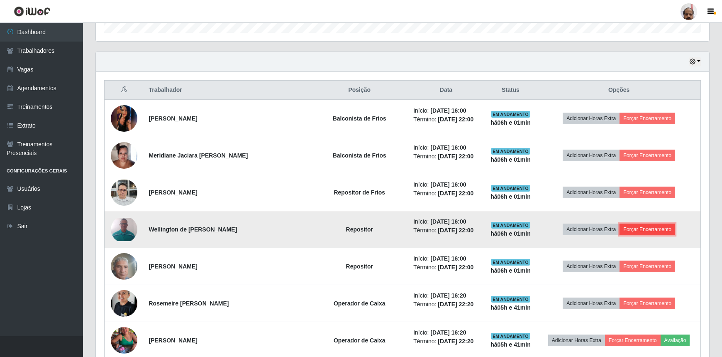
click at [638, 232] on button "Forçar Encerramento" at bounding box center [648, 229] width 56 height 12
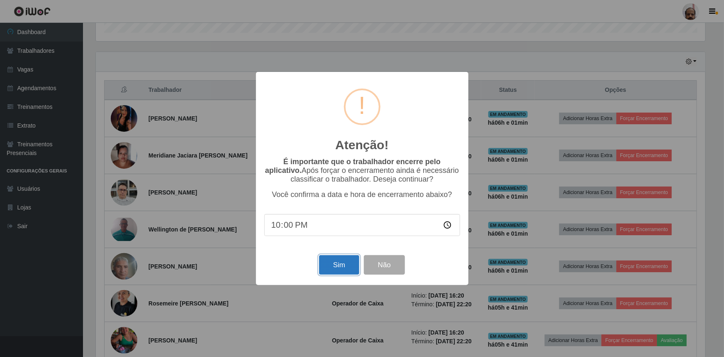
click at [325, 269] on button "Sim" at bounding box center [339, 265] width 40 height 20
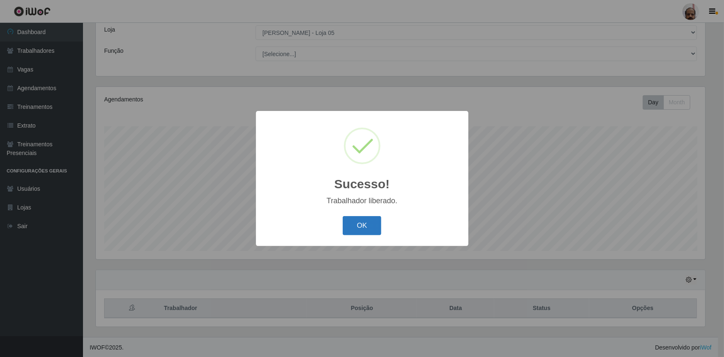
click at [362, 222] on button "OK" at bounding box center [362, 226] width 39 height 20
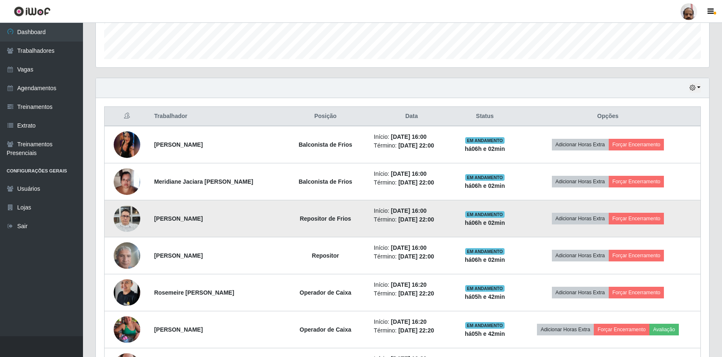
scroll to position [235, 0]
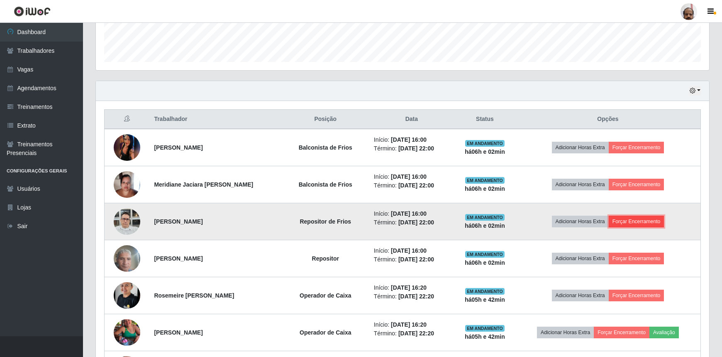
click at [633, 217] on button "Forçar Encerramento" at bounding box center [637, 221] width 56 height 12
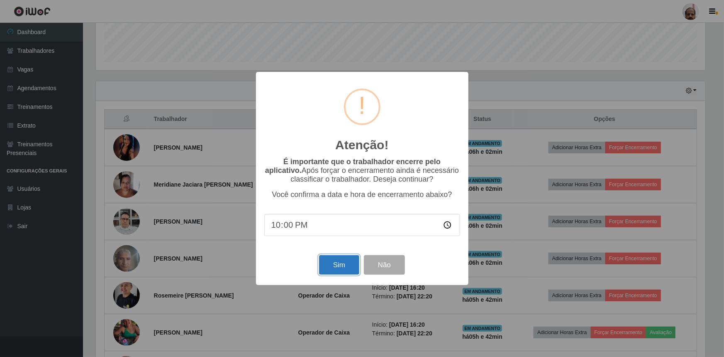
click at [330, 263] on button "Sim" at bounding box center [339, 265] width 40 height 20
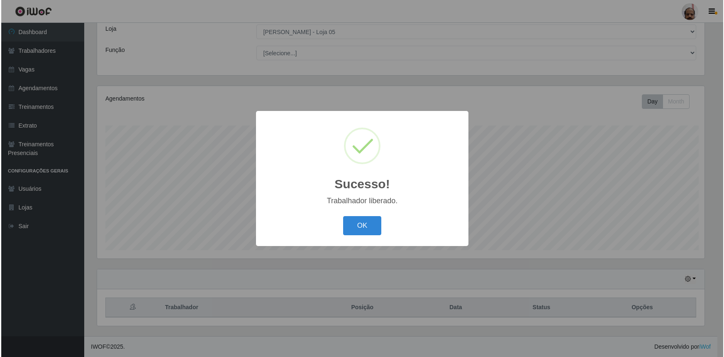
scroll to position [414898, 414460]
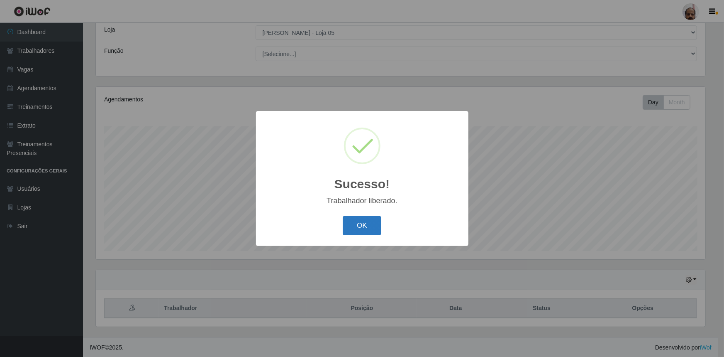
click at [349, 229] on button "OK" at bounding box center [362, 226] width 39 height 20
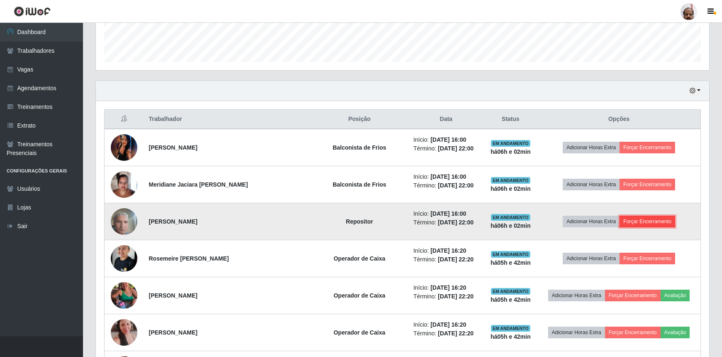
click at [658, 222] on button "Forçar Encerramento" at bounding box center [648, 221] width 56 height 12
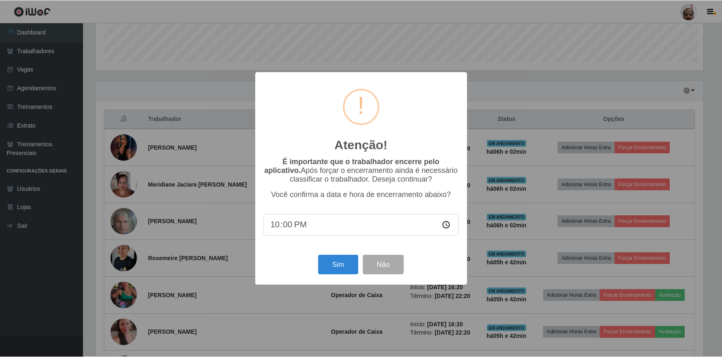
scroll to position [172, 610]
click at [341, 271] on button "Sim" at bounding box center [339, 265] width 40 height 20
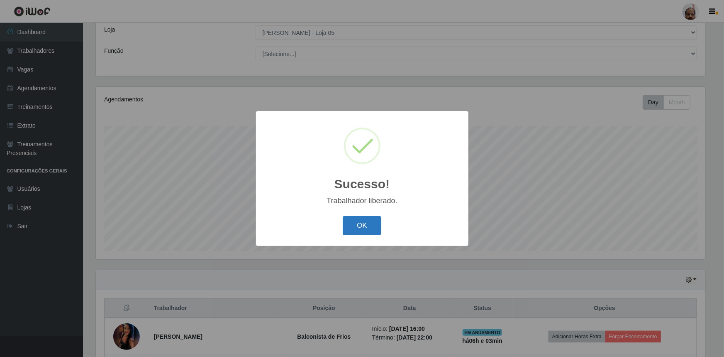
click at [361, 229] on button "OK" at bounding box center [362, 226] width 39 height 20
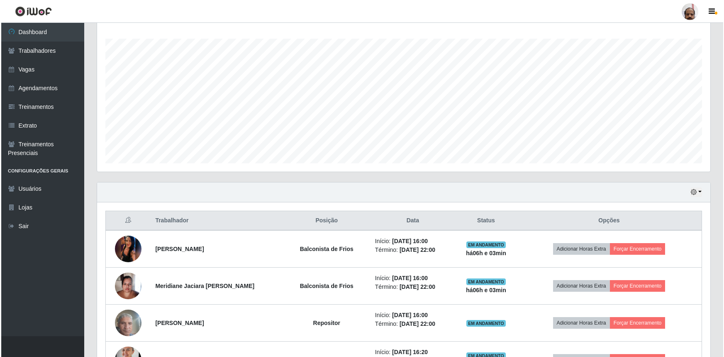
scroll to position [235, 0]
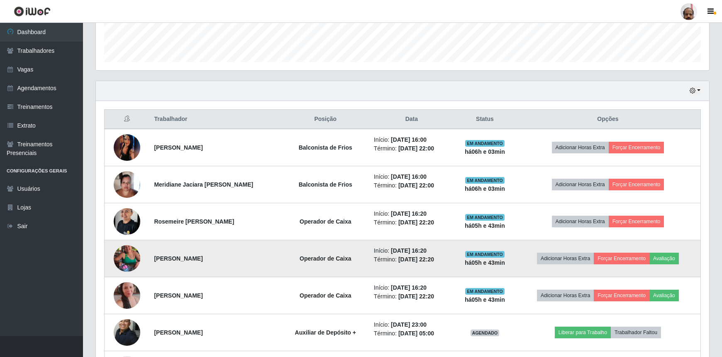
click at [127, 260] on img at bounding box center [127, 258] width 27 height 47
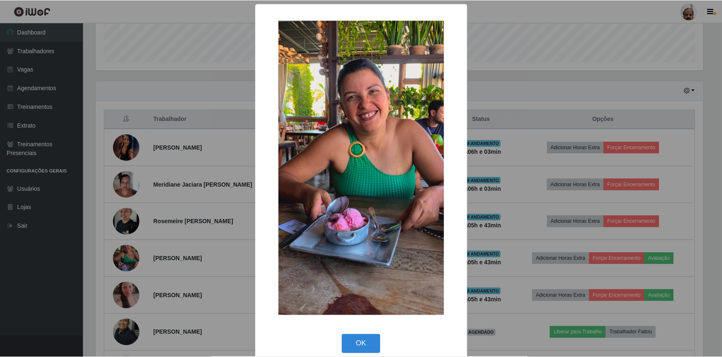
scroll to position [172, 610]
click at [361, 342] on button "OK" at bounding box center [362, 344] width 39 height 20
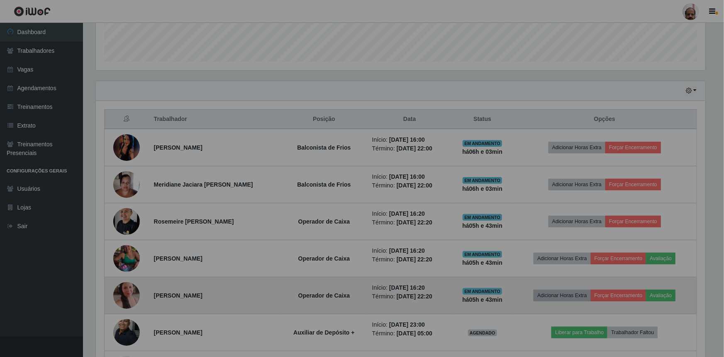
scroll to position [172, 613]
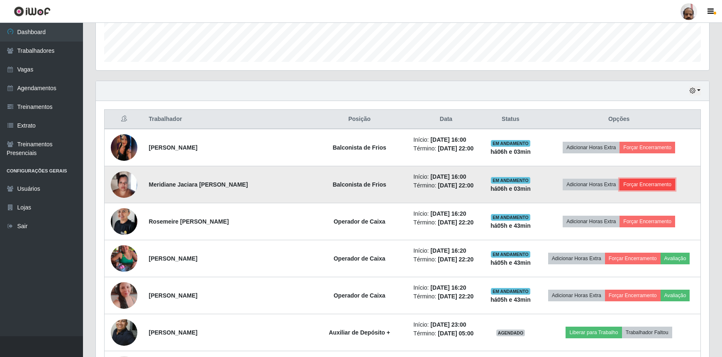
click at [656, 183] on button "Forçar Encerramento" at bounding box center [648, 184] width 56 height 12
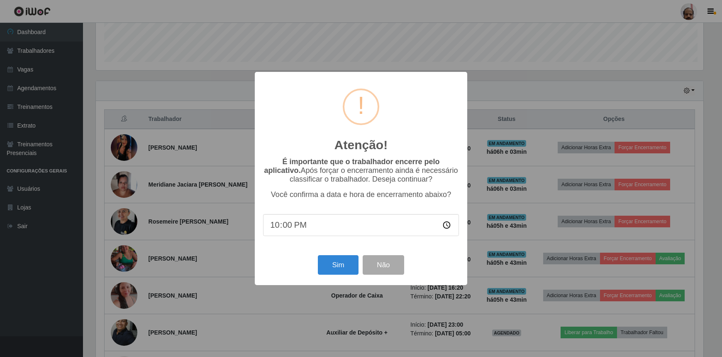
scroll to position [172, 610]
click at [334, 260] on button "Sim" at bounding box center [339, 265] width 40 height 20
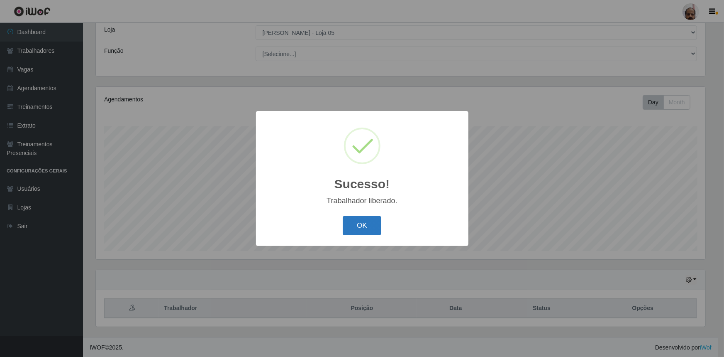
click at [354, 227] on button "OK" at bounding box center [362, 226] width 39 height 20
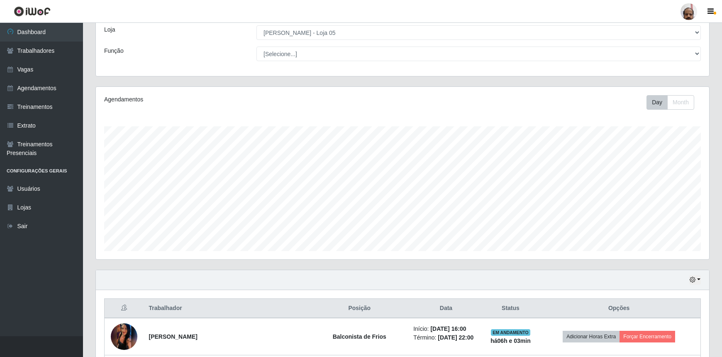
scroll to position [159, 0]
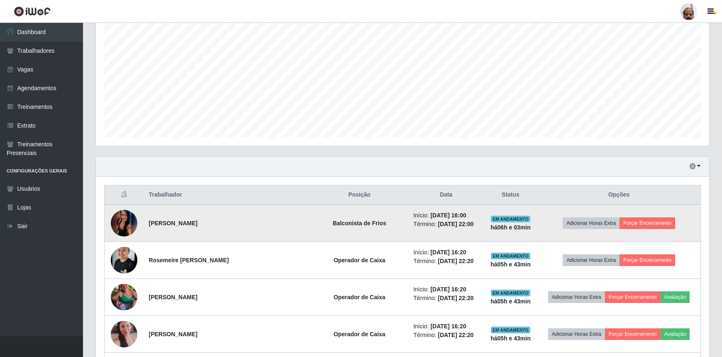
click at [128, 224] on img at bounding box center [124, 222] width 27 height 59
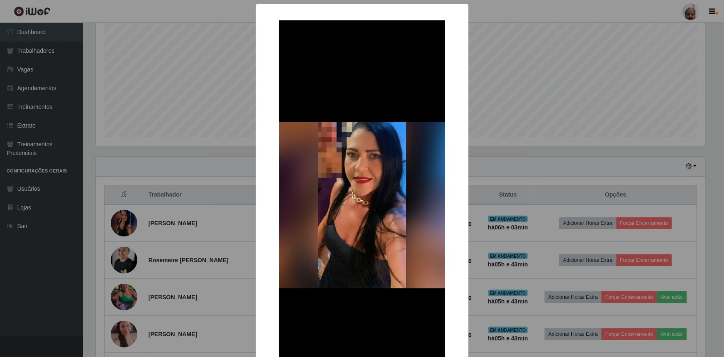
click at [483, 228] on div "× OK Cancel" at bounding box center [362, 178] width 724 height 357
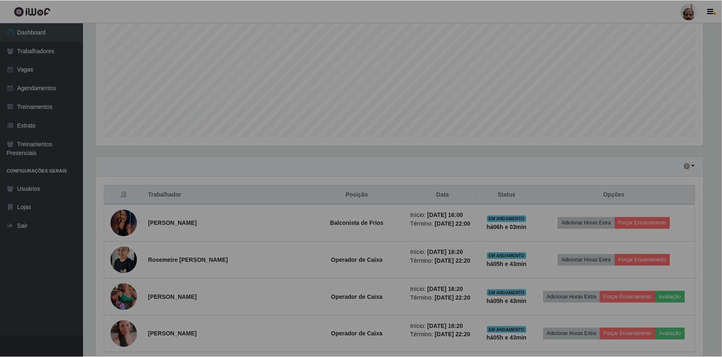
scroll to position [172, 613]
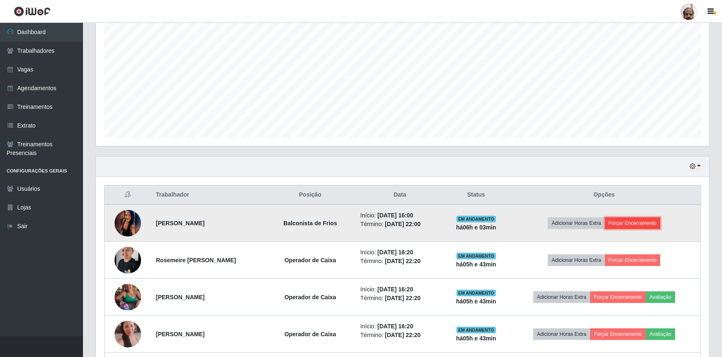
click at [644, 222] on button "Forçar Encerramento" at bounding box center [633, 223] width 56 height 12
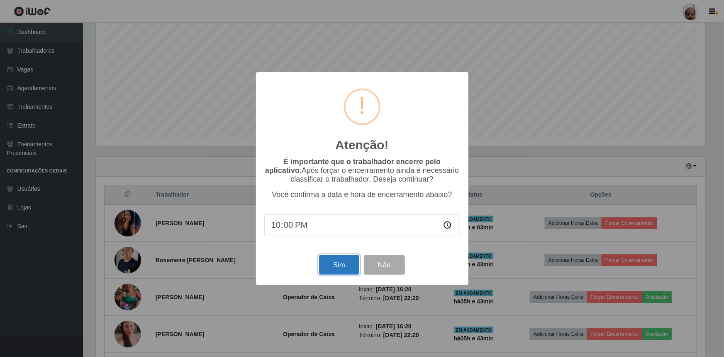
click at [332, 266] on button "Sim" at bounding box center [339, 265] width 40 height 20
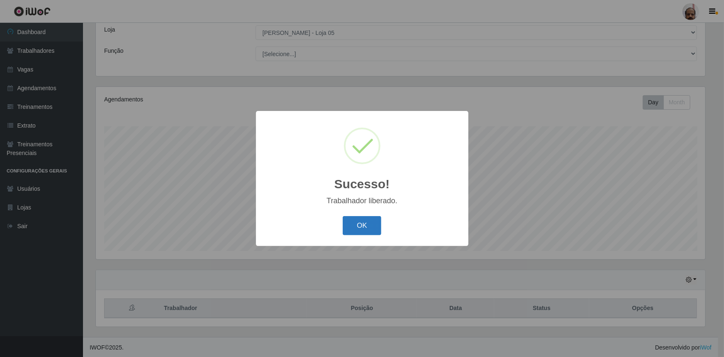
click at [368, 220] on button "OK" at bounding box center [362, 226] width 39 height 20
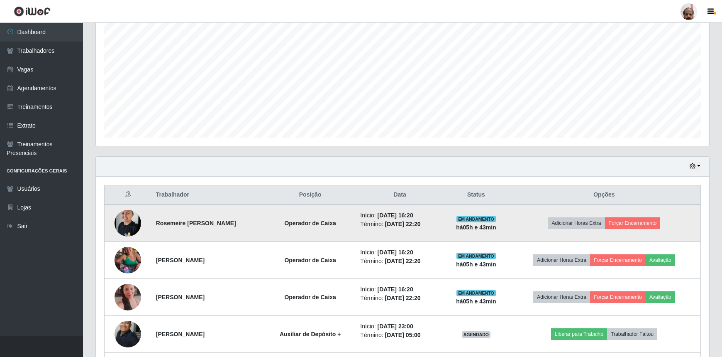
click at [130, 221] on img at bounding box center [128, 222] width 27 height 35
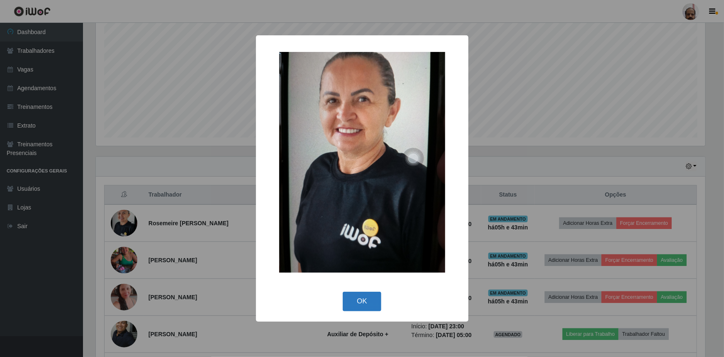
click at [362, 303] on button "OK" at bounding box center [362, 301] width 39 height 20
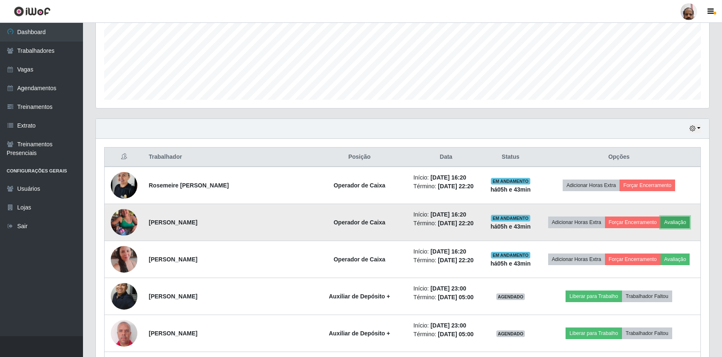
click at [678, 223] on button "Avaliação" at bounding box center [675, 222] width 29 height 12
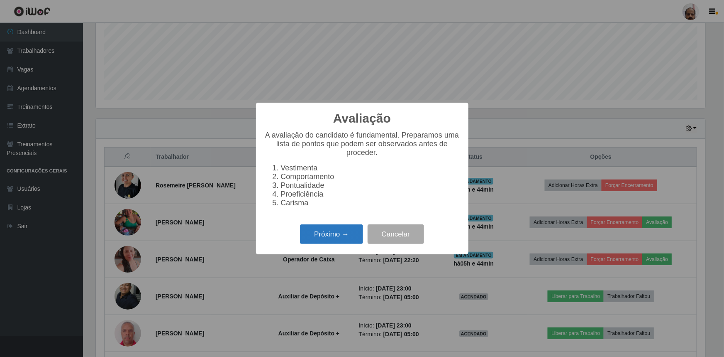
click at [347, 240] on button "Próximo →" at bounding box center [331, 234] width 63 height 20
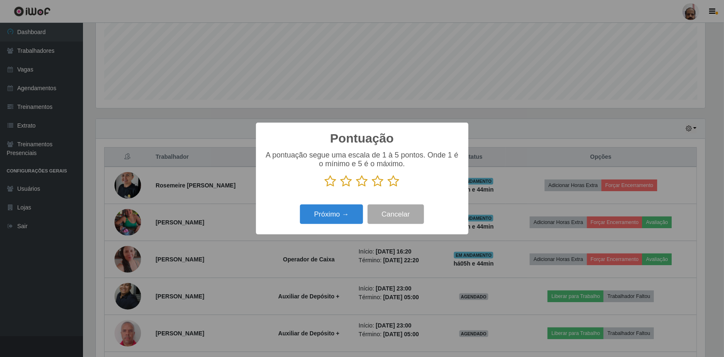
click at [396, 178] on icon at bounding box center [394, 181] width 12 height 12
click at [388, 187] on input "radio" at bounding box center [388, 187] width 0 height 0
click at [340, 215] on button "Próximo →" at bounding box center [331, 214] width 63 height 20
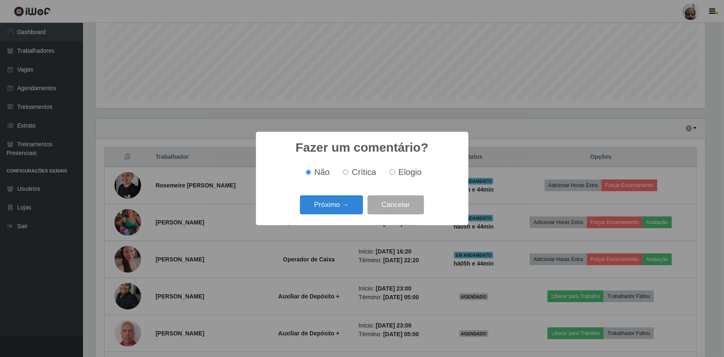
click at [403, 171] on span "Elogio" at bounding box center [409, 171] width 23 height 9
click at [395, 171] on input "Elogio" at bounding box center [392, 171] width 5 height 5
radio input "true"
click at [336, 208] on button "Próximo →" at bounding box center [331, 205] width 63 height 20
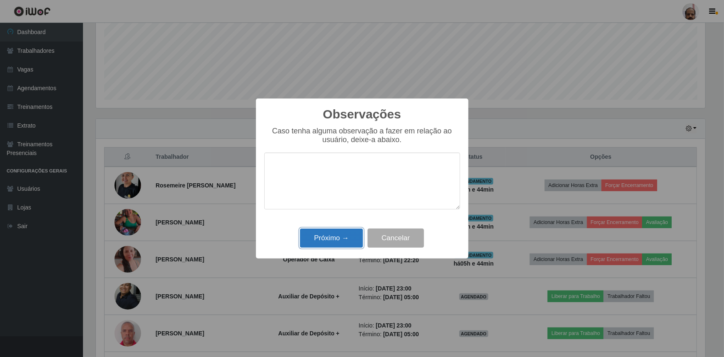
click at [336, 244] on button "Próximo →" at bounding box center [331, 238] width 63 height 20
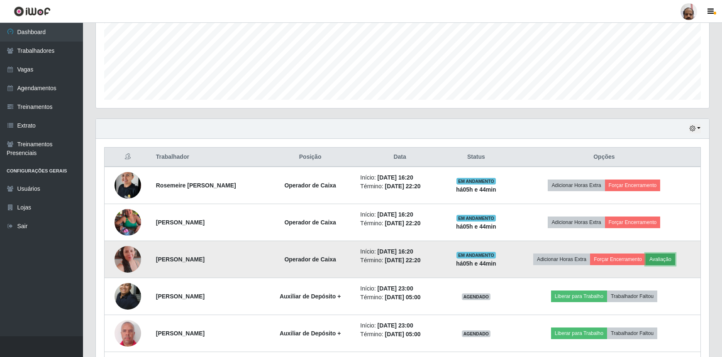
click at [657, 254] on button "Avaliação" at bounding box center [660, 259] width 29 height 12
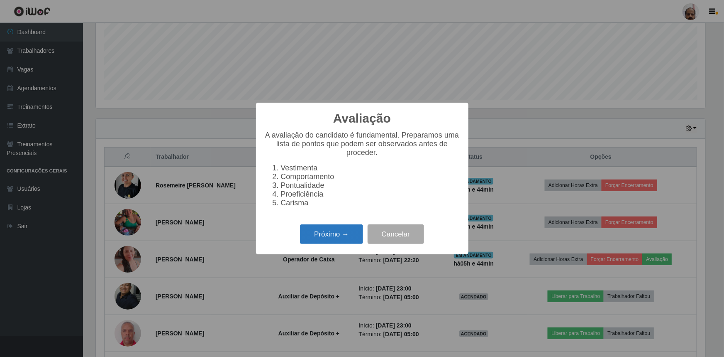
click at [331, 234] on button "Próximo →" at bounding box center [331, 234] width 63 height 20
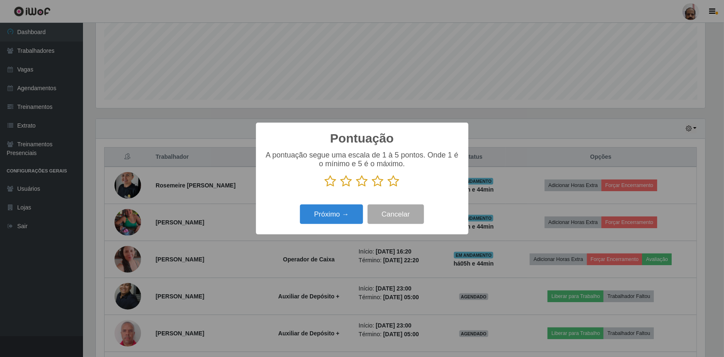
click at [396, 181] on icon at bounding box center [394, 181] width 12 height 12
click at [388, 187] on input "radio" at bounding box center [388, 187] width 0 height 0
click at [337, 218] on button "Próximo →" at bounding box center [331, 214] width 63 height 20
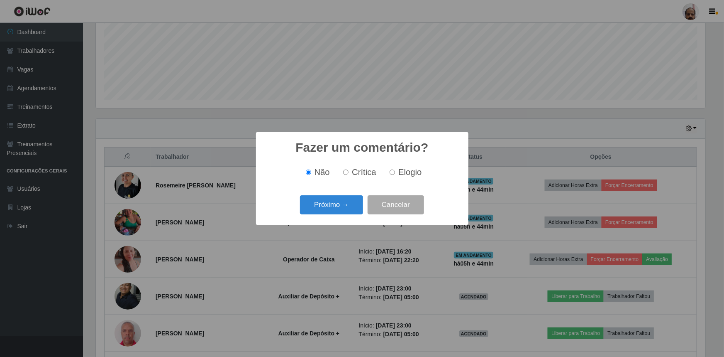
click at [403, 175] on span "Elogio" at bounding box center [409, 171] width 23 height 9
click at [395, 175] on input "Elogio" at bounding box center [392, 171] width 5 height 5
radio input "true"
click at [320, 209] on button "Próximo →" at bounding box center [331, 205] width 63 height 20
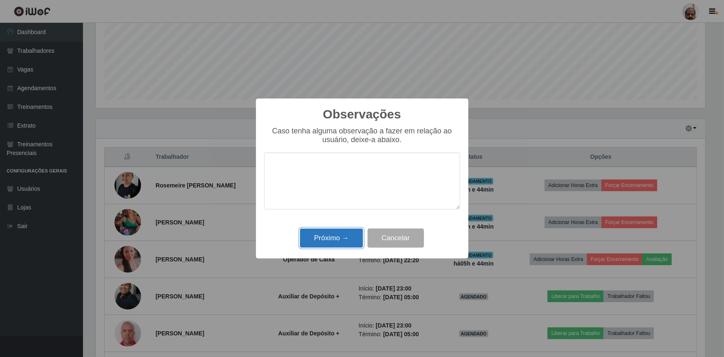
click at [324, 237] on button "Próximo →" at bounding box center [331, 238] width 63 height 20
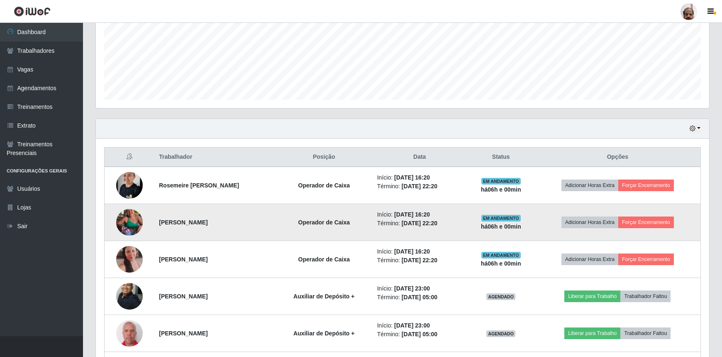
click at [122, 215] on img at bounding box center [129, 221] width 27 height 47
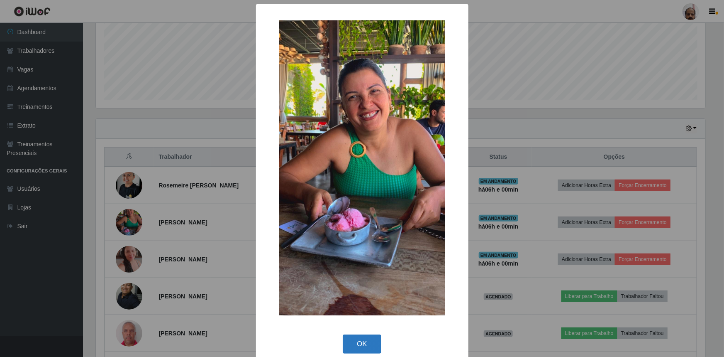
click at [371, 340] on button "OK" at bounding box center [362, 344] width 39 height 20
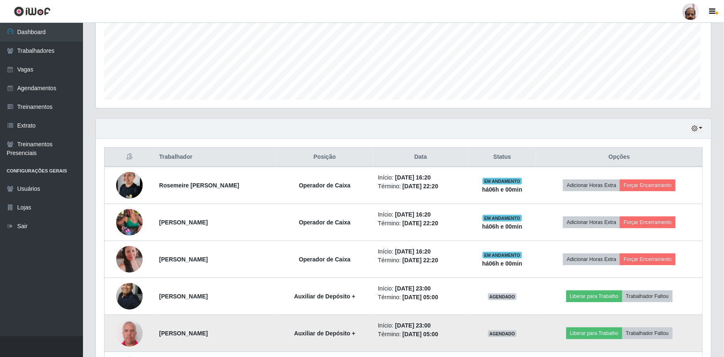
scroll to position [172, 613]
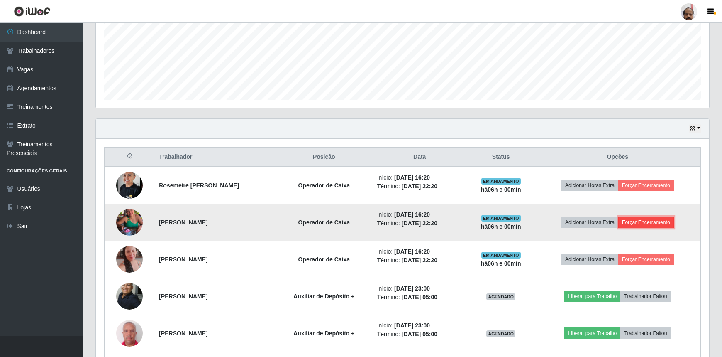
click at [660, 222] on button "Forçar Encerramento" at bounding box center [646, 222] width 56 height 12
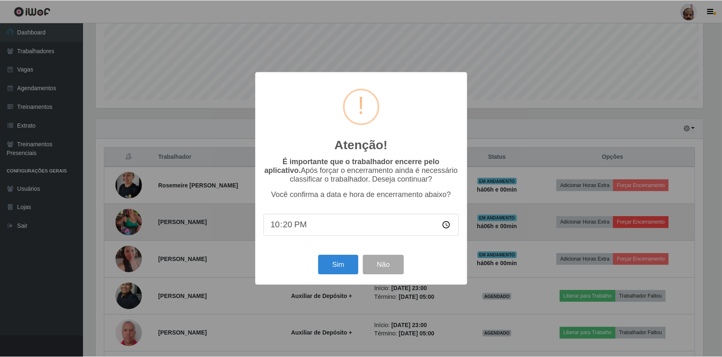
scroll to position [172, 610]
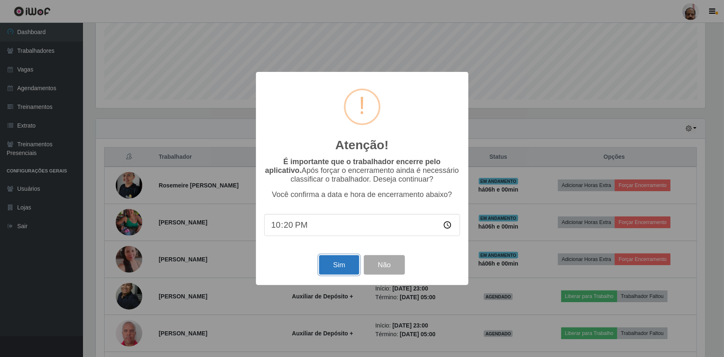
click at [342, 269] on button "Sim" at bounding box center [339, 265] width 40 height 20
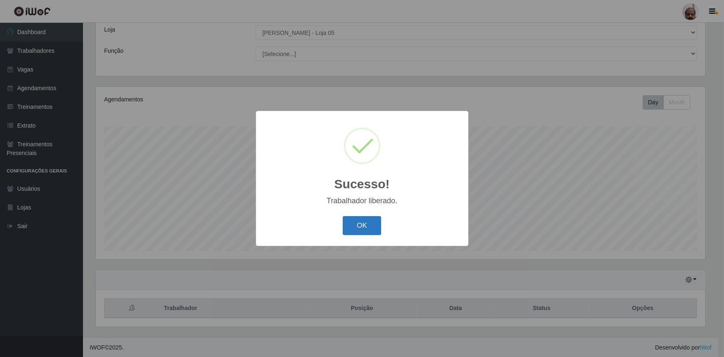
click at [360, 218] on button "OK" at bounding box center [362, 226] width 39 height 20
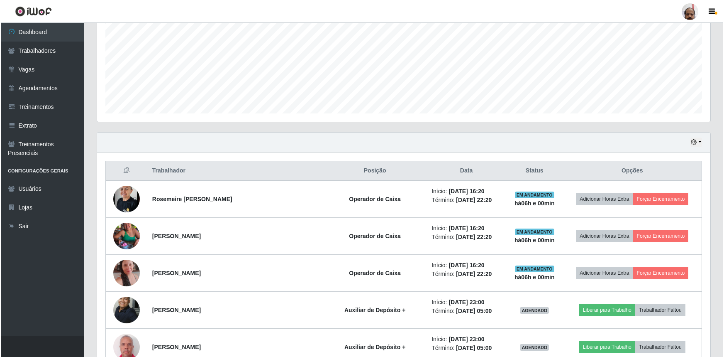
scroll to position [197, 0]
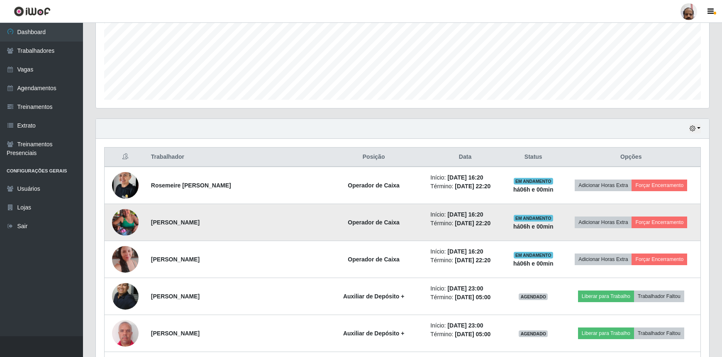
click at [125, 225] on img at bounding box center [125, 221] width 27 height 47
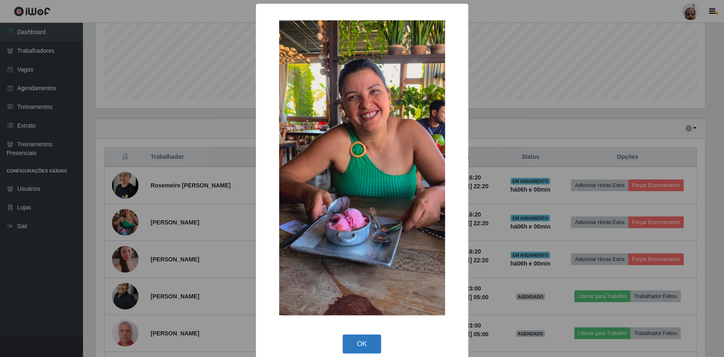
click at [364, 345] on button "OK" at bounding box center [362, 344] width 39 height 20
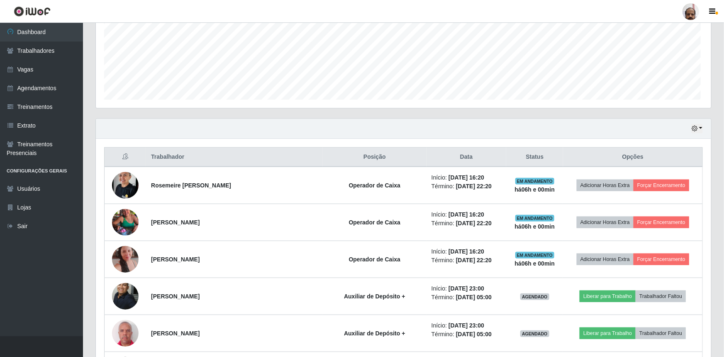
scroll to position [172, 613]
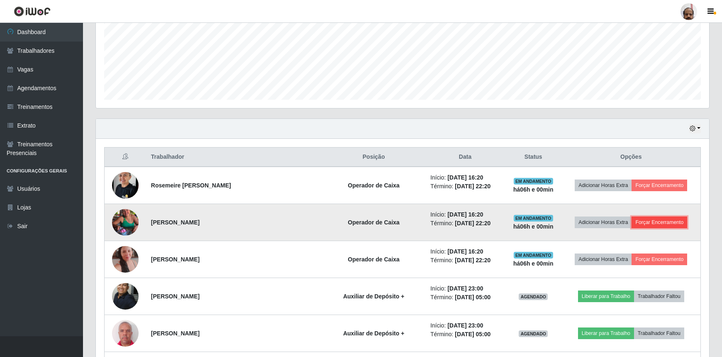
click at [664, 223] on button "Forçar Encerramento" at bounding box center [660, 222] width 56 height 12
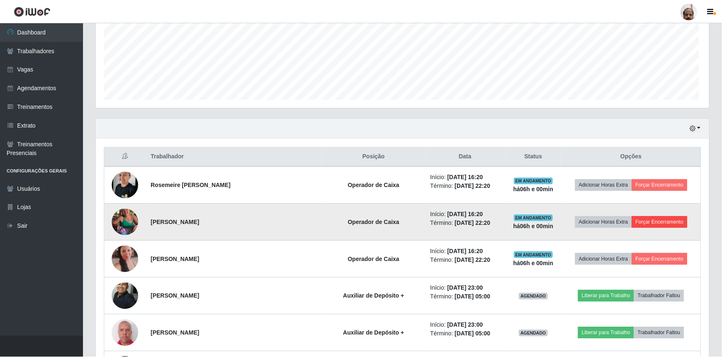
scroll to position [172, 610]
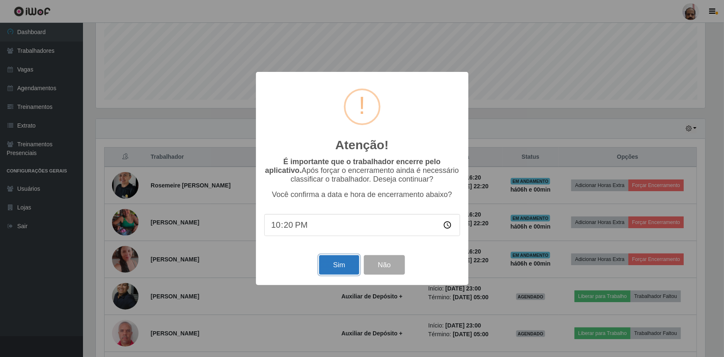
click at [336, 261] on button "Sim" at bounding box center [339, 265] width 40 height 20
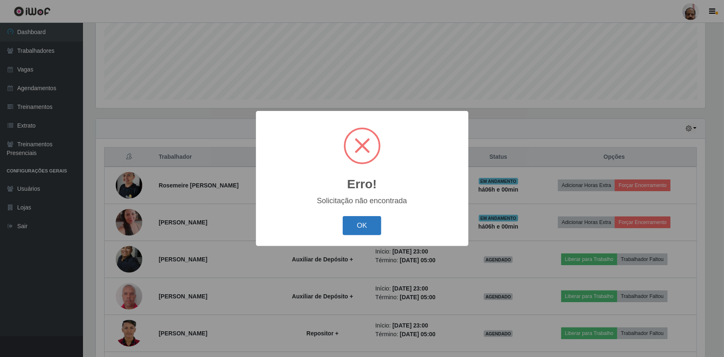
click at [360, 227] on button "OK" at bounding box center [362, 226] width 39 height 20
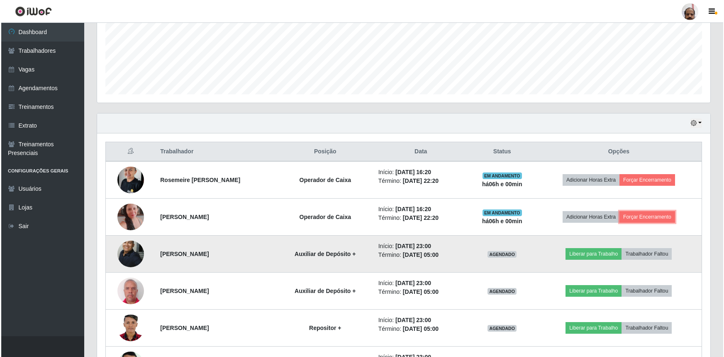
scroll to position [273, 0]
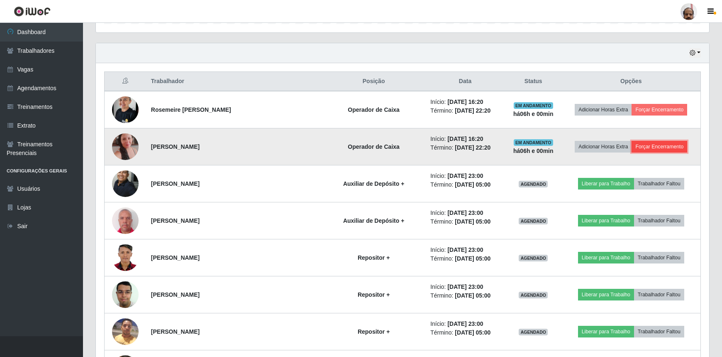
click at [652, 145] on button "Forçar Encerramento" at bounding box center [660, 147] width 56 height 12
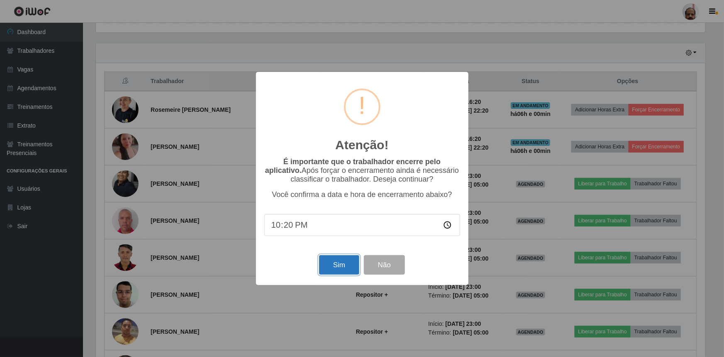
click at [333, 274] on button "Sim" at bounding box center [339, 265] width 40 height 20
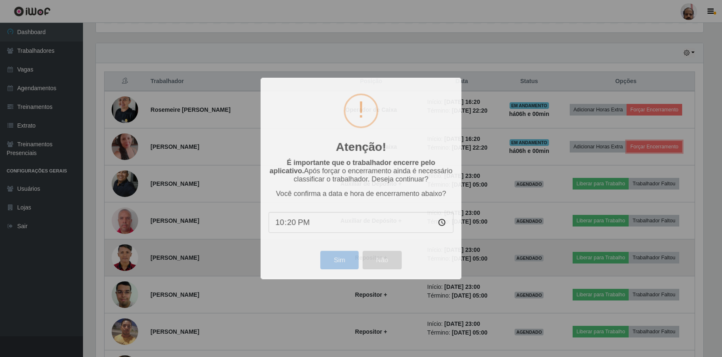
scroll to position [414898, 414456]
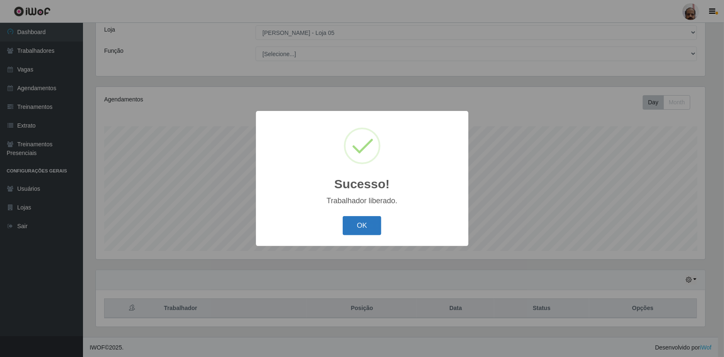
click at [358, 221] on button "OK" at bounding box center [362, 226] width 39 height 20
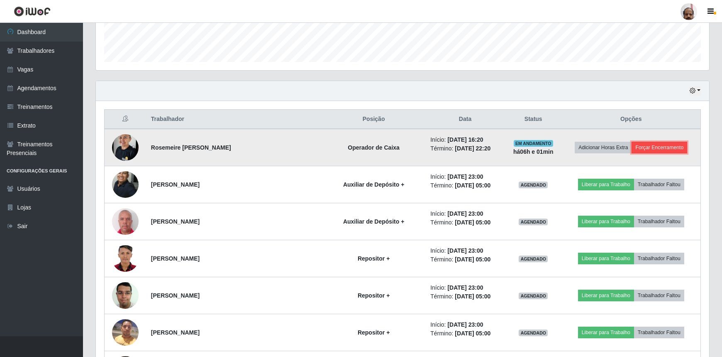
click at [663, 142] on button "Forçar Encerramento" at bounding box center [660, 148] width 56 height 12
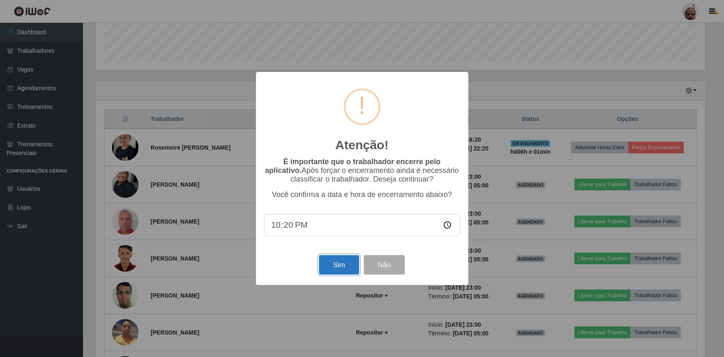
click at [344, 272] on button "Sim" at bounding box center [339, 265] width 40 height 20
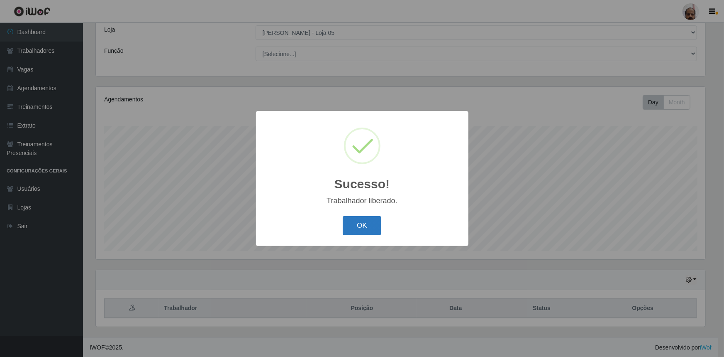
click at [369, 222] on button "OK" at bounding box center [362, 226] width 39 height 20
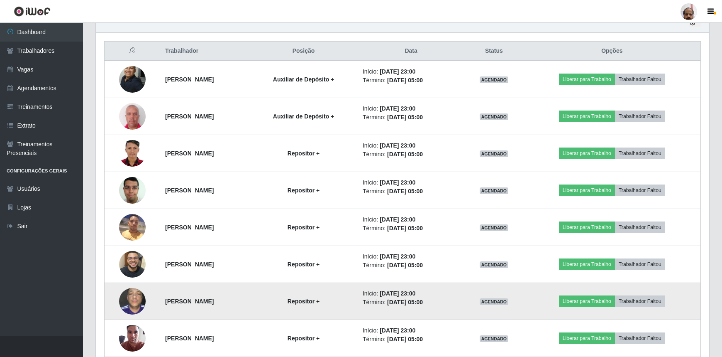
scroll to position [377, 0]
